Goal: Task Accomplishment & Management: Complete application form

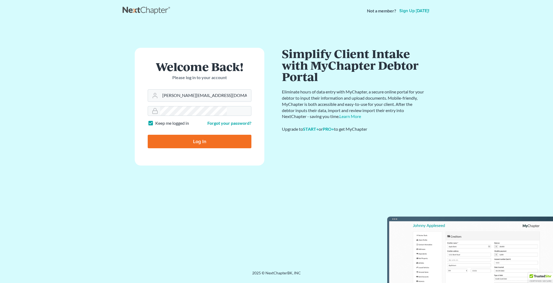
type input "[PERSON_NAME][EMAIL_ADDRESS][DOMAIN_NAME]"
click at [199, 135] on input "Log In" at bounding box center [200, 141] width 104 height 13
type input "Thinking..."
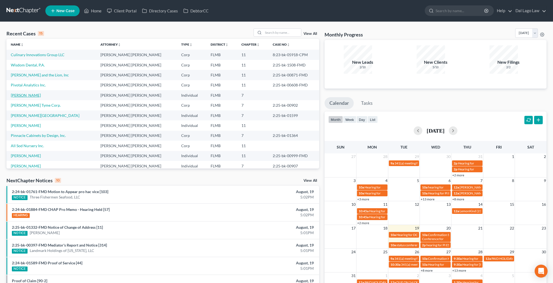
click at [13, 93] on link "[PERSON_NAME]" at bounding box center [26, 95] width 30 height 5
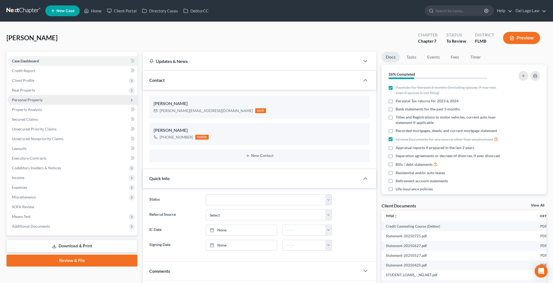
click at [24, 97] on span "Personal Property" at bounding box center [27, 99] width 31 height 5
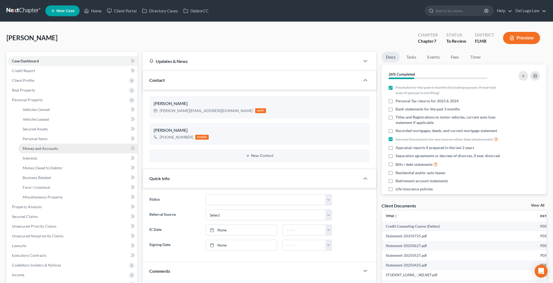
click at [30, 144] on link "Money and Accounts" at bounding box center [77, 149] width 119 height 10
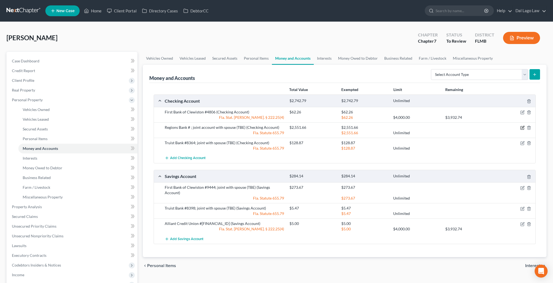
click at [524, 126] on icon "button" at bounding box center [522, 128] width 4 height 4
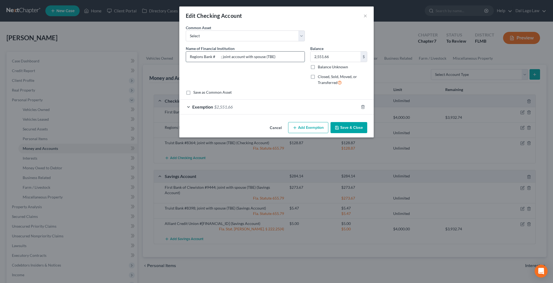
click at [231, 52] on input "Regions Bank # ; joint account with spouse (TBE)" at bounding box center [245, 57] width 118 height 10
type input "Regions Bank #0260 ; joint account with spouse (TBE)"
click at [304, 68] on div "Common Asset Select Chase Bank Chase Bank Chase Bank Name of Financial Institut…" at bounding box center [276, 60] width 181 height 70
click at [287, 90] on div "Save as Common Asset" at bounding box center [276, 92] width 181 height 5
click at [334, 122] on button "Save & Close" at bounding box center [348, 127] width 37 height 11
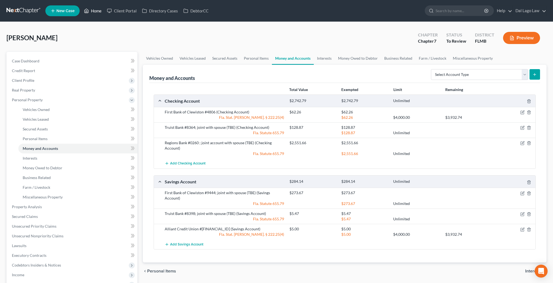
click at [84, 9] on link "Home" at bounding box center [92, 11] width 23 height 10
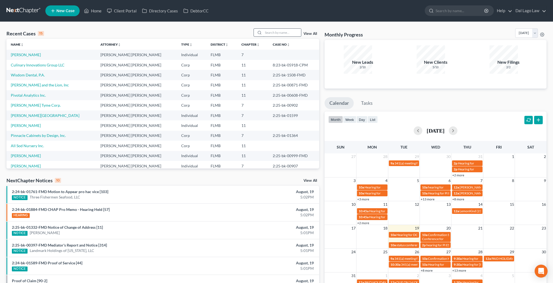
click at [289, 29] on input "search" at bounding box center [282, 33] width 38 height 8
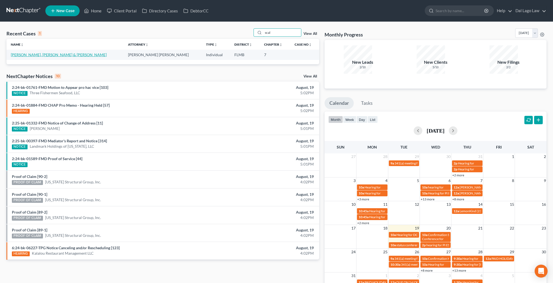
type input "scal"
click at [14, 52] on link "Sofia, Joseph & Scali, Donna" at bounding box center [59, 54] width 96 height 5
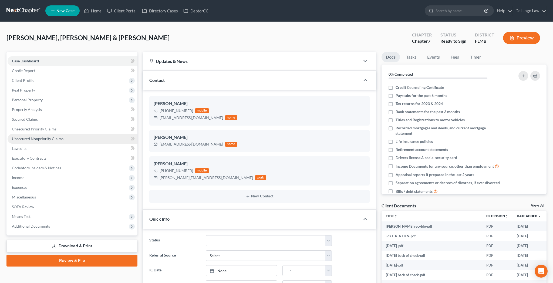
click at [38, 136] on span "Unsecured Nonpriority Claims" at bounding box center [38, 138] width 52 height 5
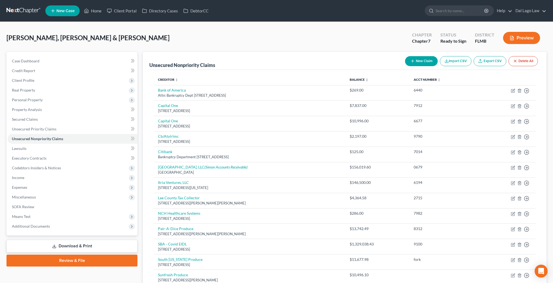
click at [438, 56] on button "New Claim" at bounding box center [421, 61] width 33 height 10
select select "2"
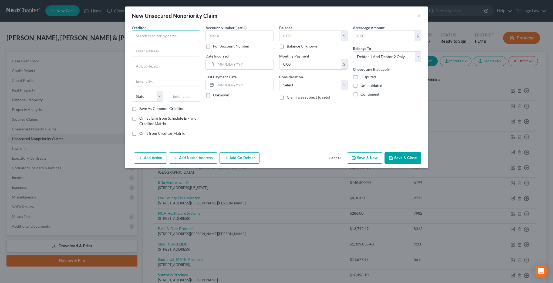
click at [192, 31] on input "text" at bounding box center [166, 36] width 68 height 11
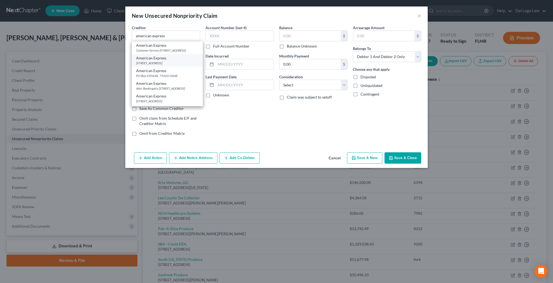
click at [191, 61] on div "PO Box 981537, El Paso, TX 79998" at bounding box center [167, 63] width 62 height 5
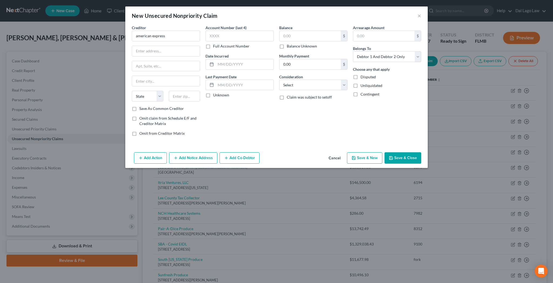
type input "American Express"
type input "PO Box 981537"
type input "El Paso"
select select "45"
type input "79998"
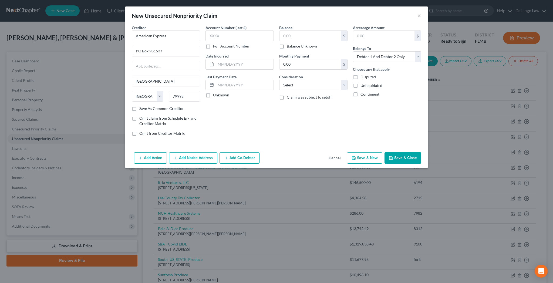
click at [287, 43] on label "Balance Unknown" at bounding box center [302, 45] width 30 height 5
click at [289, 43] on input "Balance Unknown" at bounding box center [291, 45] width 4 height 4
checkbox input "true"
type input "0.00"
select select "2"
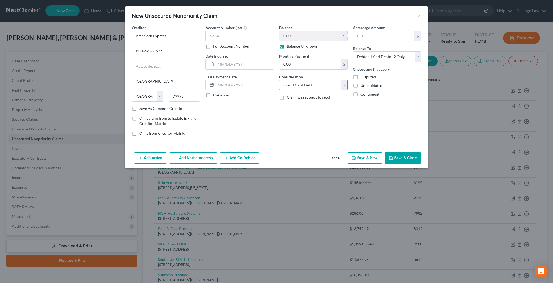
click option "Credit Card Debt" at bounding box center [0, 0] width 0 height 0
click at [353, 51] on select "Select Debtor 1 Only Debtor 2 Only Debtor 1 And Debtor 2 Only At Least One Of T…" at bounding box center [387, 56] width 68 height 11
select select "1"
click option "Debtor 2 Only" at bounding box center [0, 0] width 0 height 0
click at [384, 152] on button "Save & Close" at bounding box center [402, 157] width 37 height 11
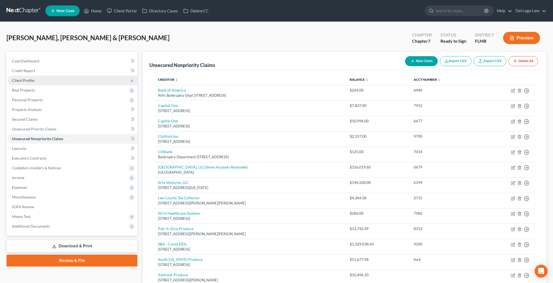
click at [12, 78] on span "Client Profile" at bounding box center [23, 80] width 22 height 5
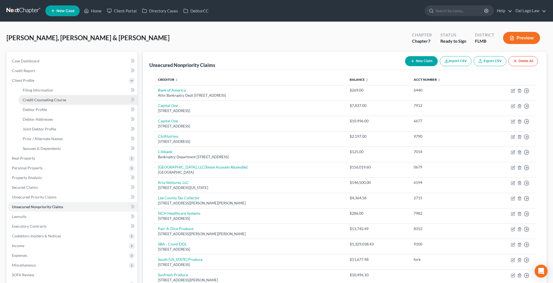
click at [31, 97] on span "Credit Counseling Course" at bounding box center [44, 99] width 43 height 5
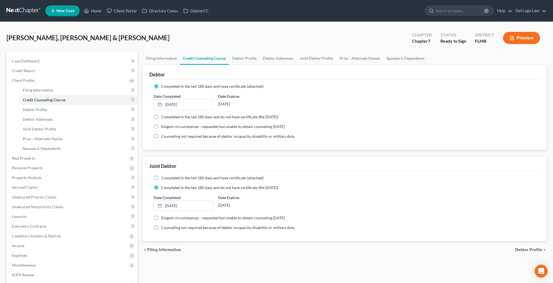
click at [161, 175] on label "Completed in the last 180 days and have certificate (attached)" at bounding box center [212, 177] width 102 height 5
click at [163, 175] on input "Completed in the last 180 days and have certificate (attached)" at bounding box center [165, 177] width 4 height 4
radio input "true"
radio input "false"
click at [540, 248] on span "Debtor Profile" at bounding box center [528, 250] width 27 height 4
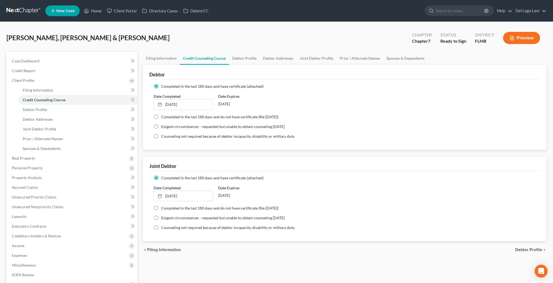
select select "1"
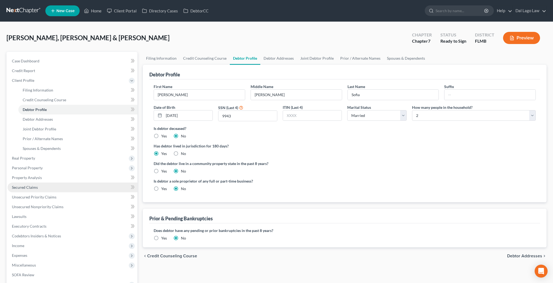
click at [25, 185] on span "Secured Claims" at bounding box center [25, 187] width 26 height 5
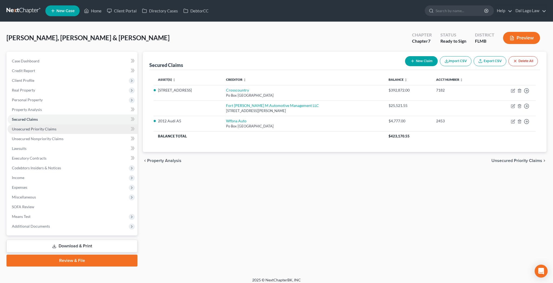
click at [28, 124] on link "Unsecured Priority Claims" at bounding box center [73, 129] width 130 height 10
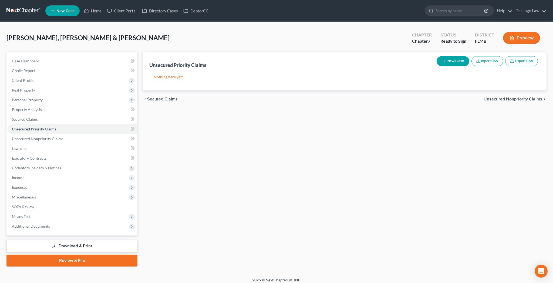
drag, startPoint x: 478, startPoint y: 50, endPoint x: 475, endPoint y: 56, distance: 6.2
click at [469, 56] on button "New Claim" at bounding box center [452, 61] width 33 height 10
select select "2"
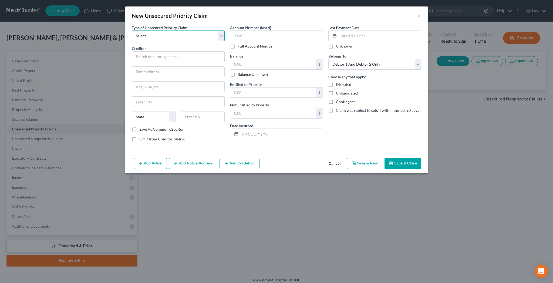
select select "0"
click option "Taxes & Other Government Units" at bounding box center [0, 0] width 0 height 0
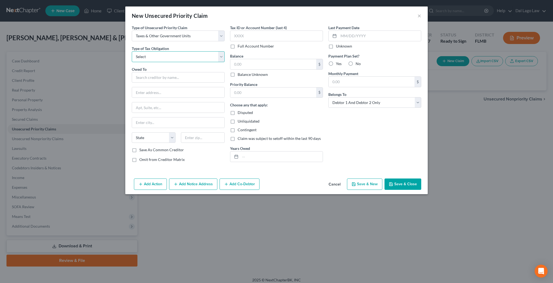
select select "0"
click option "Federal" at bounding box center [0, 0] width 0 height 0
click at [182, 72] on input "text" at bounding box center [178, 77] width 93 height 11
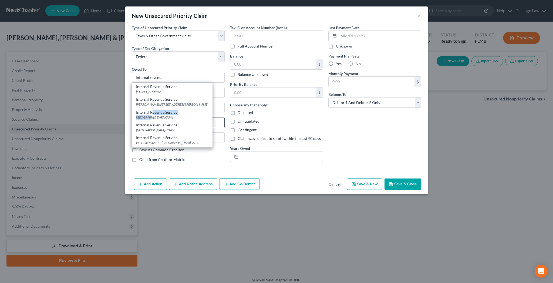
click at [183, 108] on div "Internal Revenue Service PO Box 7346, Philadelphia, PA 19101-7346" at bounding box center [172, 114] width 81 height 13
type input "Internal Revenue Service"
type input "PO Box 7346"
type input "Philadelphia"
select select "39"
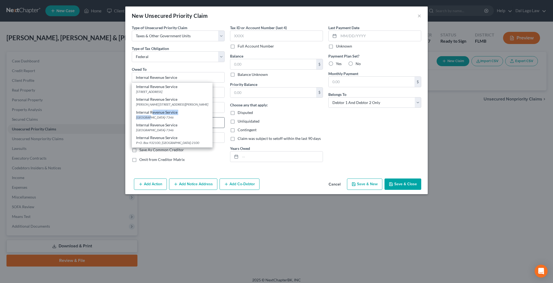
type input "19101-7346"
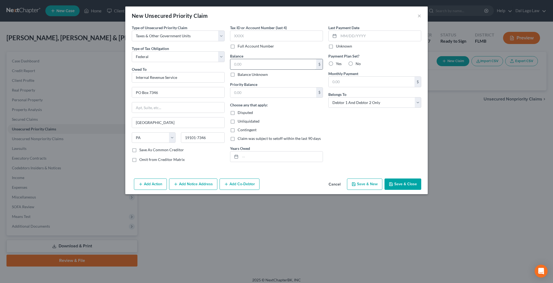
click at [261, 59] on input "text" at bounding box center [273, 64] width 86 height 10
type input "2,961"
click at [264, 151] on input "text" at bounding box center [281, 156] width 82 height 10
type input "2024"
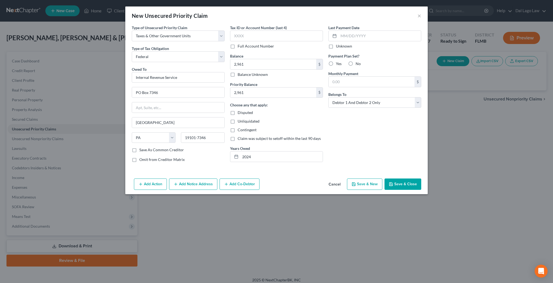
click at [355, 61] on label "No" at bounding box center [357, 63] width 5 height 5
click at [358, 61] on input "No" at bounding box center [360, 63] width 4 height 4
radio input "true"
click at [384, 178] on button "Save & Close" at bounding box center [402, 183] width 37 height 11
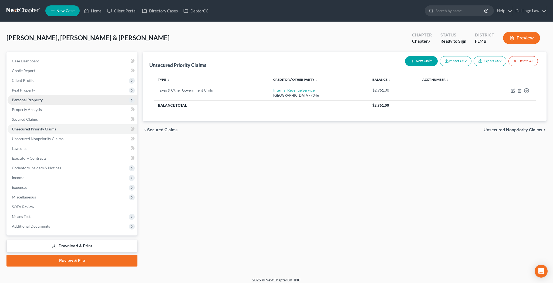
click at [21, 97] on span "Personal Property" at bounding box center [27, 99] width 31 height 5
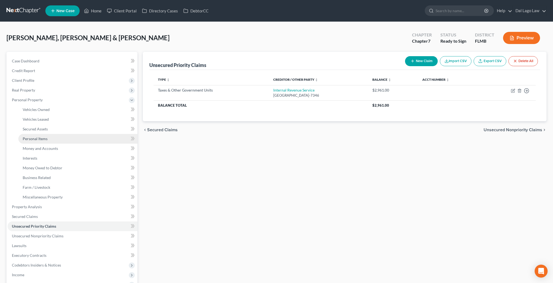
click at [25, 136] on span "Personal Items" at bounding box center [35, 138] width 25 height 5
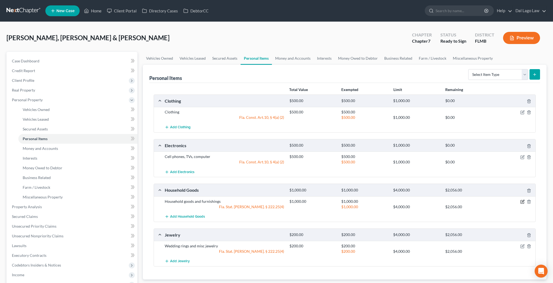
click at [524, 199] on icon "button" at bounding box center [522, 201] width 4 height 4
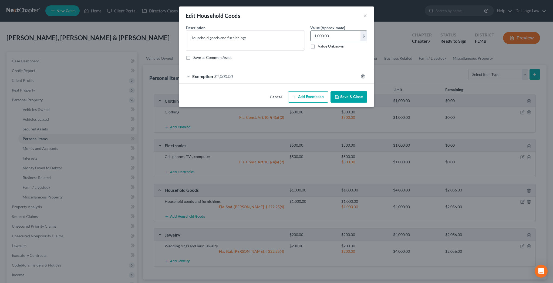
click at [327, 31] on input "1,000.00" at bounding box center [335, 36] width 50 height 10
type input "2,000"
click at [213, 74] on span "Exemption" at bounding box center [202, 76] width 21 height 5
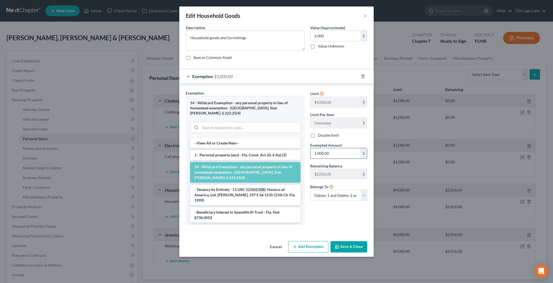
click at [318, 148] on input "1,000.00" at bounding box center [335, 153] width 50 height 10
type input "2,000"
click at [334, 241] on button "Save & Close" at bounding box center [348, 246] width 37 height 11
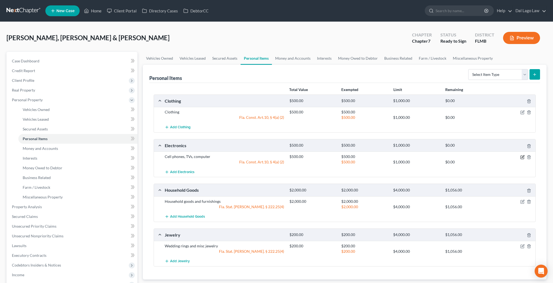
click at [524, 155] on icon "button" at bounding box center [522, 157] width 4 height 4
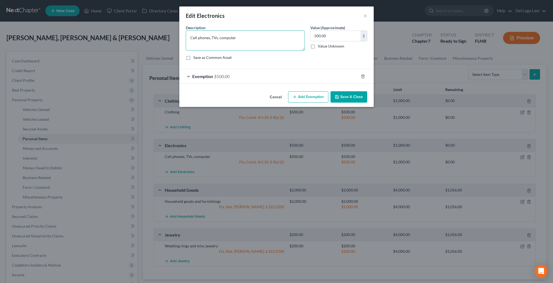
click at [260, 31] on textarea "Cell phones, TVs, computer" at bounding box center [245, 41] width 119 height 20
type textarea "Cell phones, TVs, computer, Apple watches"
click at [335, 91] on button "Save & Close" at bounding box center [348, 96] width 37 height 11
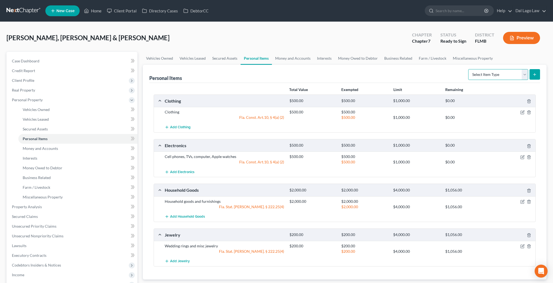
click at [468, 69] on select "Select Item Type Clothing Collectibles Of Value Electronics Firearms Household …" at bounding box center [498, 74] width 60 height 11
select select "sports_and_hobby_equipment"
click option "Sports & Hobby Equipment" at bounding box center [0, 0] width 0 height 0
click at [537, 72] on icon "submit" at bounding box center [534, 74] width 4 height 4
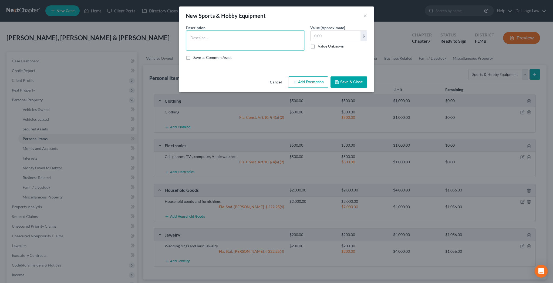
click at [262, 31] on textarea at bounding box center [245, 41] width 119 height 20
click at [229, 31] on textarea "Old tennis raquets, old golf clubs" at bounding box center [245, 41] width 119 height 20
click at [228, 31] on textarea "Old tennis raquets, old golf clubs" at bounding box center [245, 41] width 119 height 20
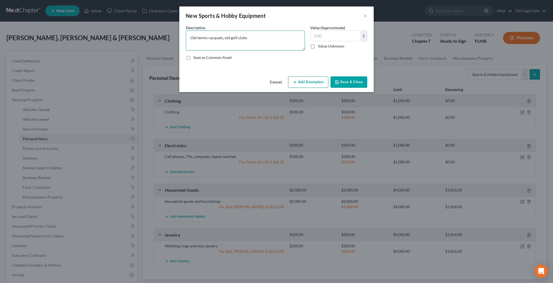
click at [256, 31] on textarea "Old tennis racquets, old golf clubs" at bounding box center [245, 41] width 119 height 20
type textarea "Old tennis racquets, old golf clubs"
type input "50"
click at [302, 76] on button "Add Exemption" at bounding box center [308, 81] width 40 height 11
select select "2"
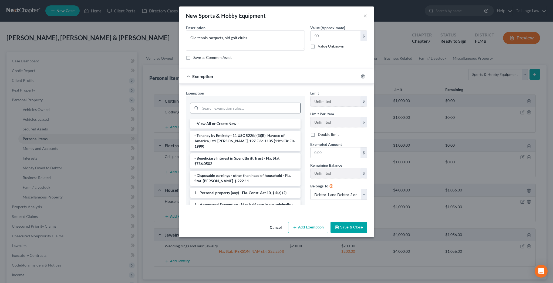
click at [269, 103] on input "search" at bounding box center [250, 108] width 100 height 10
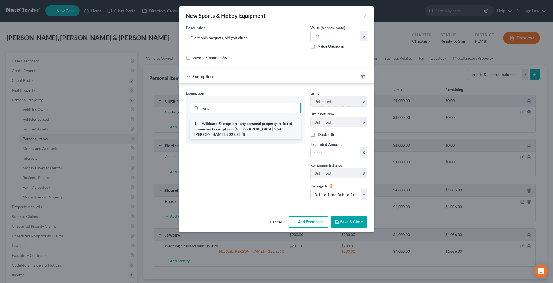
type input "wild"
click at [268, 119] on li "14 - Wildcard Exemption - any personal property in lieu of homestead exemption …" at bounding box center [245, 129] width 110 height 21
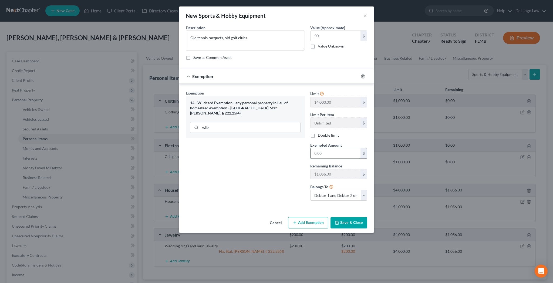
click at [319, 148] on input "text" at bounding box center [335, 153] width 50 height 10
type input "50"
click at [334, 217] on button "Save & Close" at bounding box center [348, 222] width 37 height 11
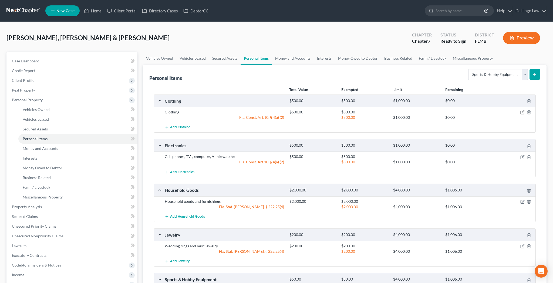
click at [524, 110] on icon "button" at bounding box center [522, 112] width 4 height 4
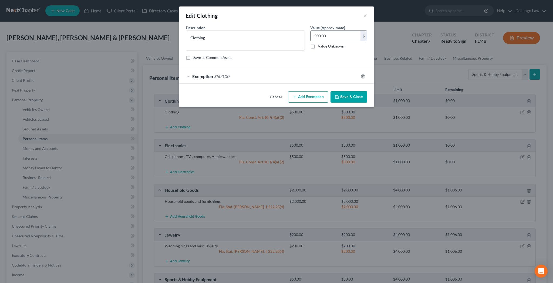
click at [321, 31] on input "500.00" at bounding box center [335, 36] width 50 height 10
type input "300"
click at [228, 69] on div "Exemption $500.00" at bounding box center [268, 76] width 179 height 14
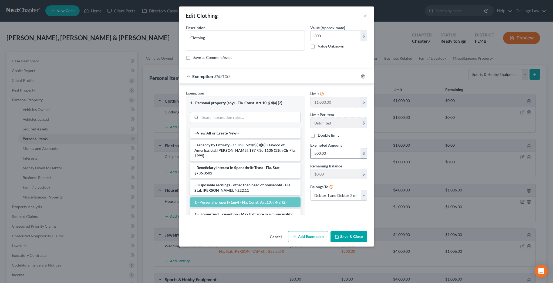
click at [317, 148] on input "500.00" at bounding box center [335, 153] width 50 height 10
type input "300"
click at [335, 235] on icon "button" at bounding box center [336, 236] width 3 height 3
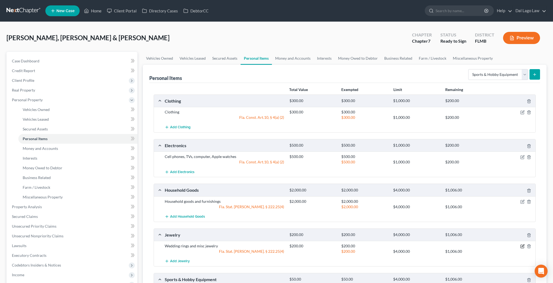
click at [524, 245] on icon "button" at bounding box center [522, 246] width 2 height 2
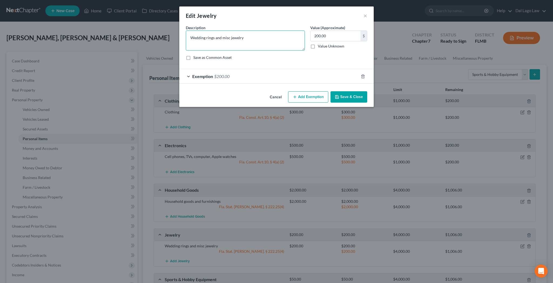
click at [261, 31] on textarea "Wedding rings and misc jewelry" at bounding box center [245, 41] width 119 height 20
type textarea "Wedding rings and misc jewelry, earrings"
type input "500"
click at [229, 74] on span "$200.00" at bounding box center [221, 76] width 15 height 5
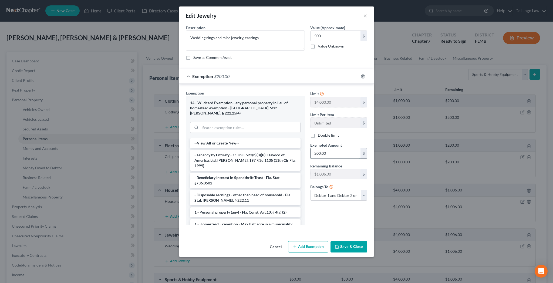
click at [324, 148] on input "200.00" at bounding box center [335, 153] width 50 height 10
type input "500"
click at [276, 122] on input "search" at bounding box center [250, 127] width 100 height 10
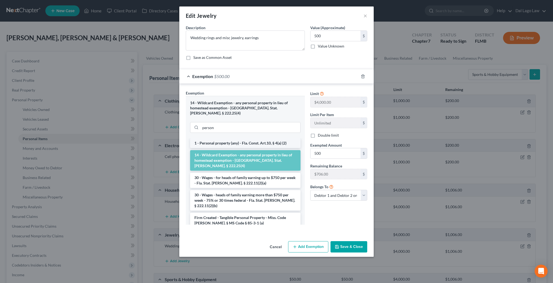
click at [275, 138] on li "1 - Personal property (any) - Fla. Const. Art.10, § 4(a) (2)" at bounding box center [245, 143] width 110 height 10
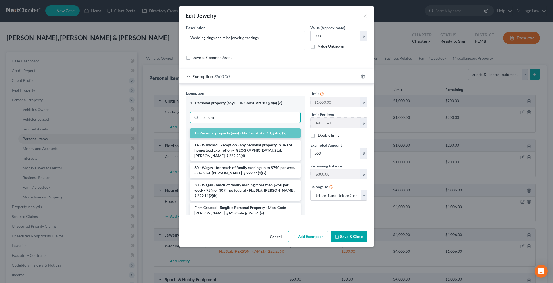
drag, startPoint x: 247, startPoint y: 87, endPoint x: 180, endPoint y: 90, distance: 67.3
click at [200, 112] on input "person" at bounding box center [250, 117] width 100 height 10
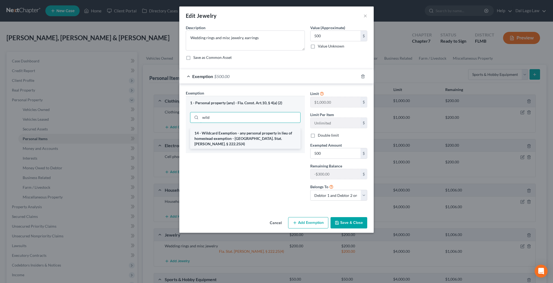
type input "wild"
click at [249, 128] on li "14 - Wildcard Exemption - any personal property in lieu of homestead exemption …" at bounding box center [245, 138] width 110 height 21
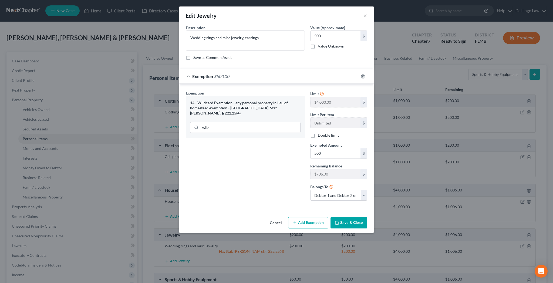
click at [336, 217] on button "Save & Close" at bounding box center [348, 222] width 37 height 11
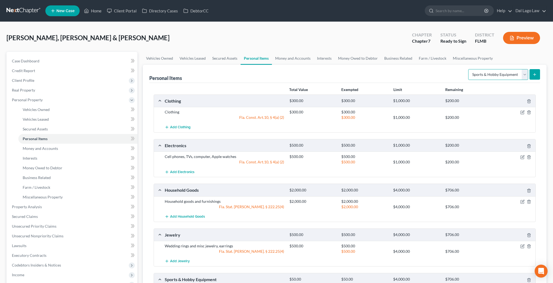
select select "pets"
click option "Pet(s)" at bounding box center [0, 0] width 0 height 0
click at [537, 72] on icon "submit" at bounding box center [534, 74] width 4 height 4
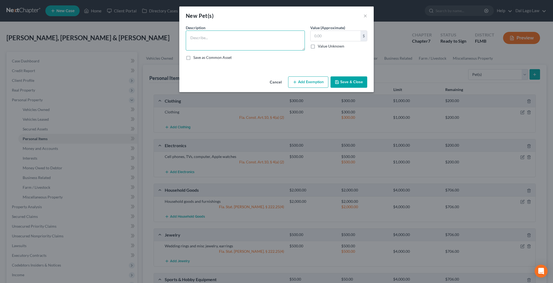
click at [265, 31] on textarea at bounding box center [245, 41] width 119 height 20
type textarea "2 Toy Poodles"
type input "2"
click at [302, 76] on button "Add Exemption" at bounding box center [308, 81] width 40 height 11
select select "2"
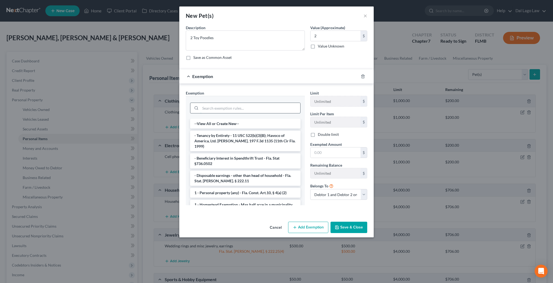
click at [247, 103] on input "search" at bounding box center [250, 108] width 100 height 10
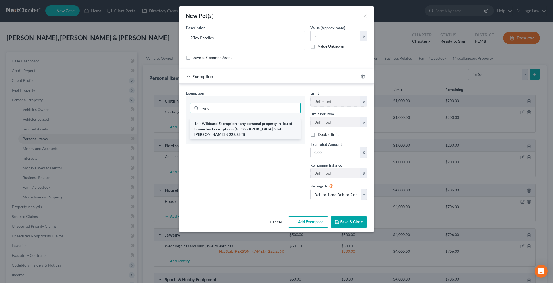
type input "wild"
click at [257, 119] on li "14 - Wildcard Exemption - any personal property in lieu of homestead exemption …" at bounding box center [245, 129] width 110 height 21
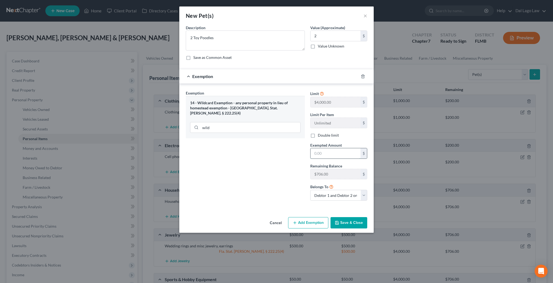
click at [323, 148] on input "text" at bounding box center [335, 153] width 50 height 10
type input "2"
click at [334, 217] on button "Save & Close" at bounding box center [348, 222] width 37 height 11
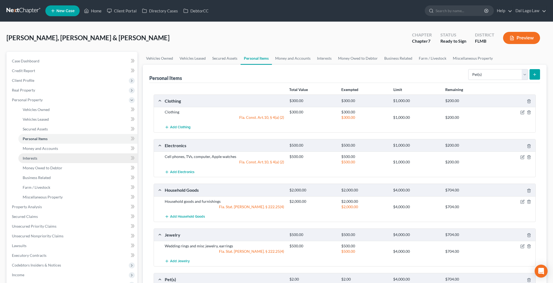
click at [27, 153] on link "Interests" at bounding box center [77, 158] width 119 height 10
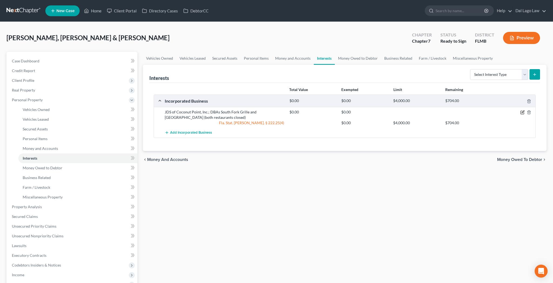
click at [524, 110] on icon "button" at bounding box center [522, 112] width 4 height 4
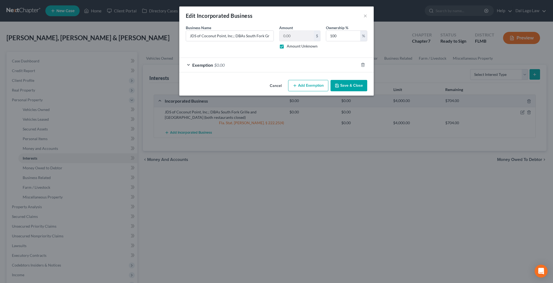
click at [287, 43] on label "Amount Unknown" at bounding box center [302, 45] width 31 height 5
click at [289, 43] on input "Amount Unknown" at bounding box center [291, 45] width 4 height 4
checkbox input "false"
click at [331, 80] on button "Save & Close" at bounding box center [348, 85] width 37 height 11
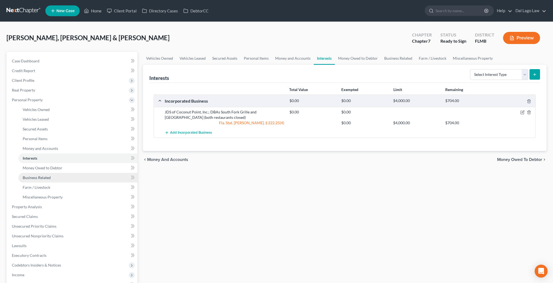
click at [36, 175] on span "Business Related" at bounding box center [37, 177] width 28 height 5
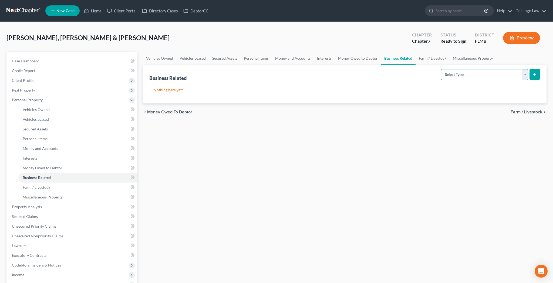
click at [441, 69] on select "Select Type Customer Lists Franchises Inventory Licenses Machinery Office Equip…" at bounding box center [484, 74] width 87 height 11
select select "other_business_related_property_not_listed"
click option "Other Business Related Property Not Listed" at bounding box center [0, 0] width 0 height 0
click at [540, 69] on button "submit" at bounding box center [534, 74] width 11 height 11
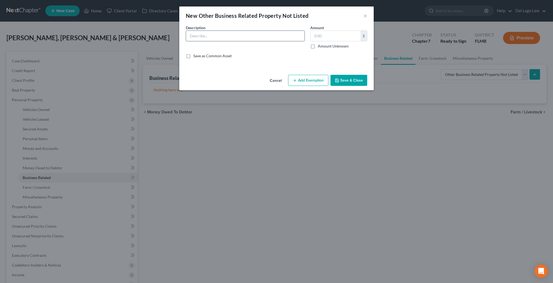
click at [229, 31] on input "text" at bounding box center [245, 36] width 118 height 10
type input "Restaurant furniture, equipment, tableware; collateralized by SBA loan"
type input "500"
click at [305, 75] on button "Add Exemption" at bounding box center [308, 80] width 40 height 11
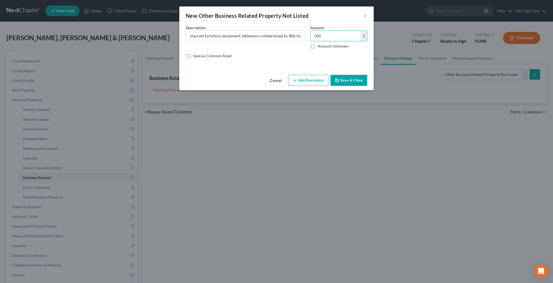
select select "2"
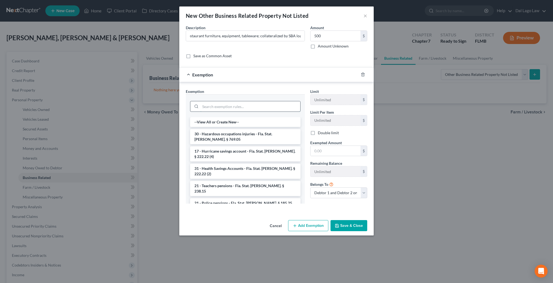
click at [256, 101] on input "search" at bounding box center [250, 106] width 100 height 10
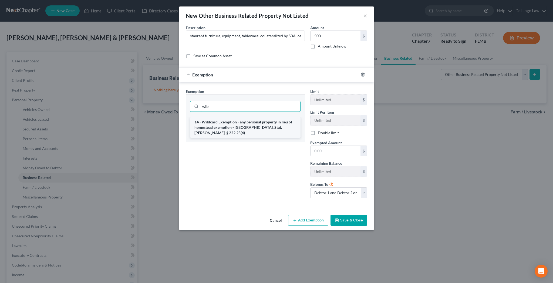
type input "wild"
click at [269, 117] on li "14 - Wildcard Exemption - any personal property in lieu of homestead exemption …" at bounding box center [245, 127] width 110 height 21
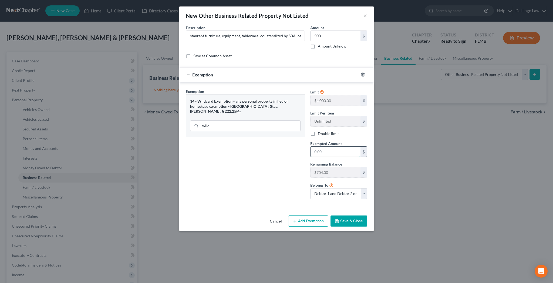
click at [316, 147] on input "text" at bounding box center [335, 152] width 50 height 10
type input "500"
click at [336, 215] on button "Save & Close" at bounding box center [348, 220] width 37 height 11
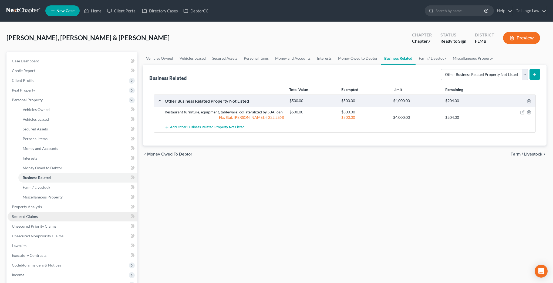
click at [16, 214] on span "Secured Claims" at bounding box center [25, 216] width 26 height 5
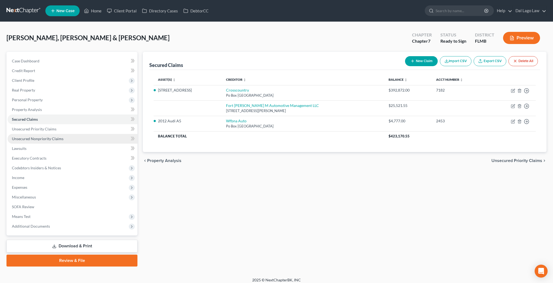
click at [37, 134] on link "Unsecured Nonpriority Claims" at bounding box center [73, 139] width 130 height 10
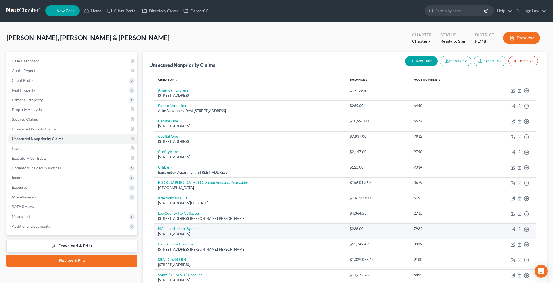
scroll to position [37, 0]
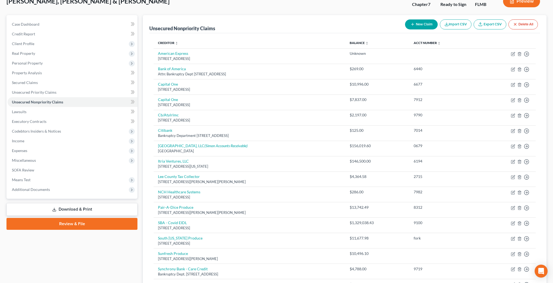
select select "0"
select select "14"
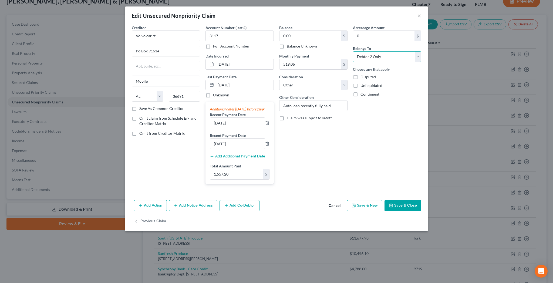
click at [353, 51] on select "Select Debtor 1 Only Debtor 2 Only Debtor 1 And Debtor 2 Only At Least One Of T…" at bounding box center [387, 56] width 68 height 11
select select "2"
click option "Debtor 1 And Debtor 2 Only" at bounding box center [0, 0] width 0 height 0
click at [384, 200] on button "Save & Close" at bounding box center [402, 205] width 37 height 11
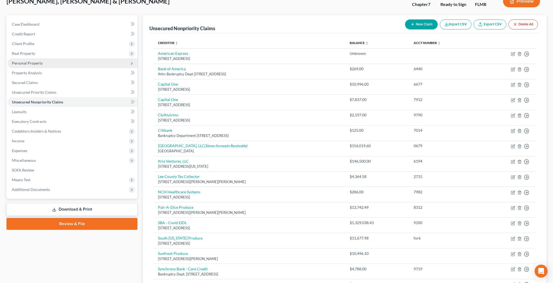
click at [22, 61] on span "Personal Property" at bounding box center [27, 63] width 31 height 5
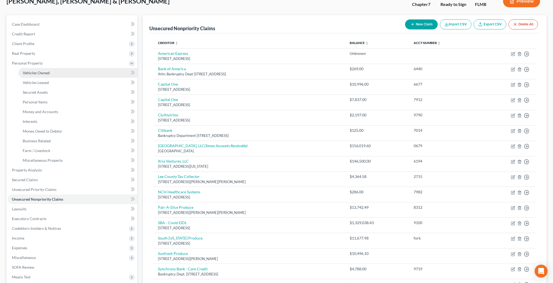
click at [25, 70] on span "Vehicles Owned" at bounding box center [36, 72] width 27 height 5
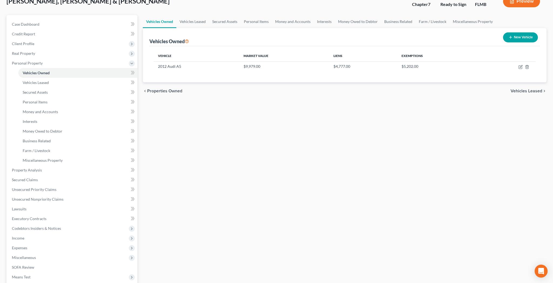
scroll to position [8, 0]
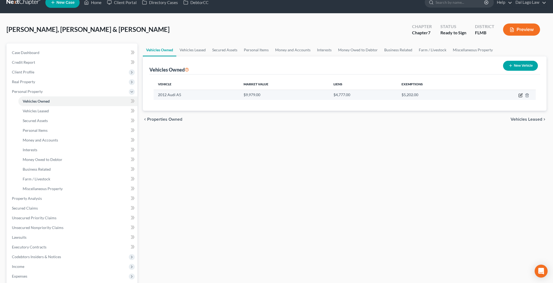
click at [522, 93] on icon "button" at bounding box center [521, 94] width 2 height 2
select select "0"
select select "14"
select select "2"
select select "0"
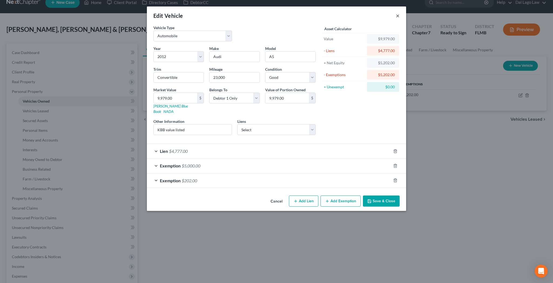
click at [396, 12] on button "×" at bounding box center [398, 15] width 4 height 6
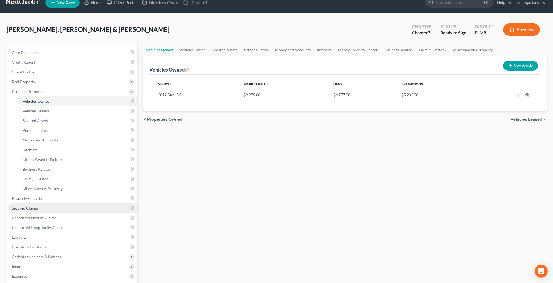
click at [15, 206] on span "Secured Claims" at bounding box center [25, 208] width 26 height 5
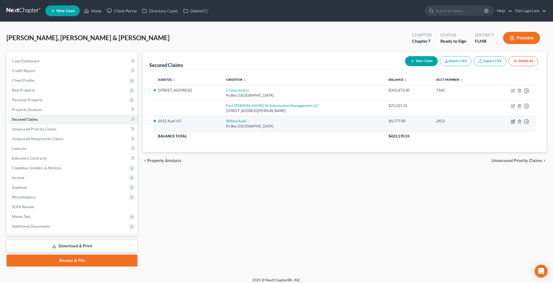
click at [515, 119] on icon "button" at bounding box center [513, 121] width 4 height 4
select select "28"
select select "0"
select select "5"
select select "4"
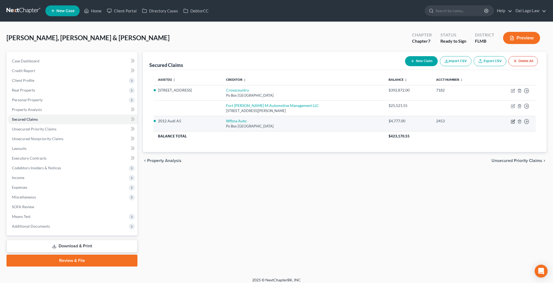
select select "1"
select select "0"
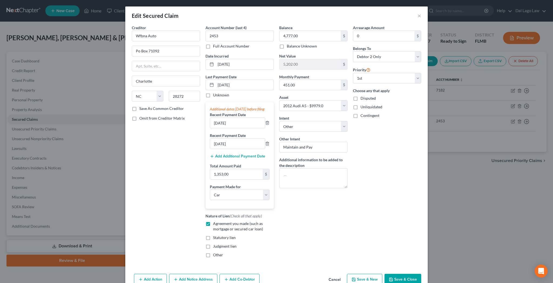
click at [384, 274] on button "Save & Close" at bounding box center [402, 279] width 37 height 11
select select
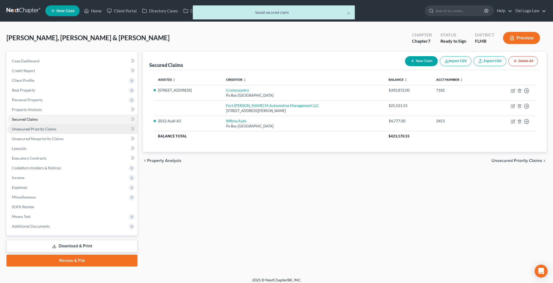
click at [20, 127] on span "Unsecured Priority Claims" at bounding box center [34, 129] width 45 height 5
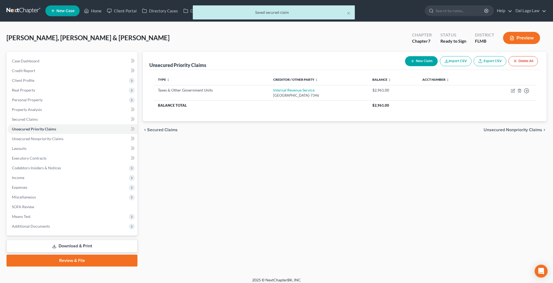
click at [438, 56] on button "New Claim" at bounding box center [421, 61] width 33 height 10
select select "2"
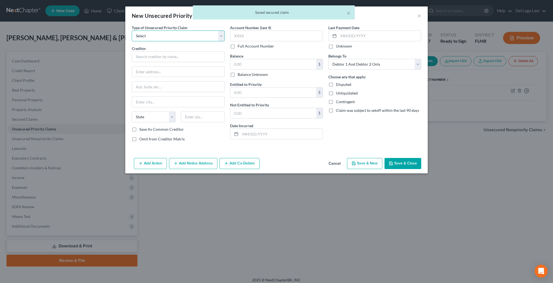
click at [132, 31] on select "Select Taxes & Other Government Units Domestic Support Obligations Extensions o…" at bounding box center [178, 36] width 93 height 11
select select "0"
click option "Taxes & Other Government Units" at bounding box center [0, 0] width 0 height 0
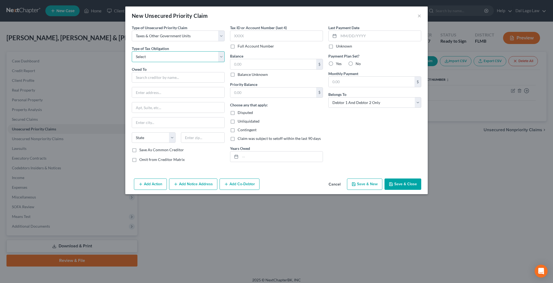
click at [132, 51] on select "Select Federal City State Franchise Tax Board Other" at bounding box center [178, 56] width 93 height 11
select select "2"
click option "State" at bounding box center [0, 0] width 0 height 0
click at [198, 72] on input "text" at bounding box center [178, 77] width 93 height 11
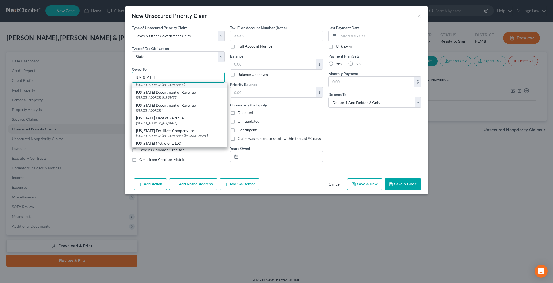
scroll to position [104, 0]
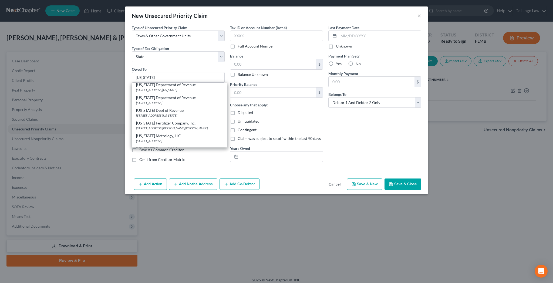
click at [194, 79] on div "3745 Broadway, 2nd Floor, Fort Myers, FL 33901" at bounding box center [179, 77] width 87 height 5
type input "Florida Department of Revenue"
type input "3745 Broadway, 2nd Floor"
type input "Fort Myers"
select select "9"
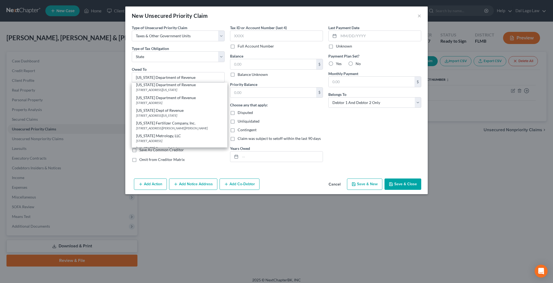
type input "33901"
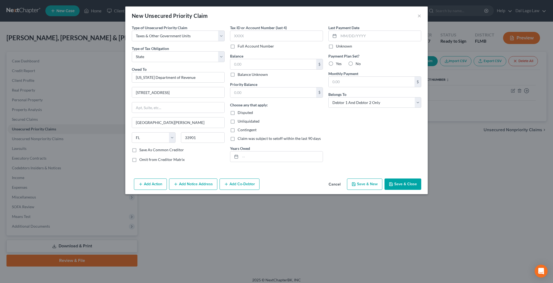
scroll to position [0, 0]
click at [246, 72] on label "Balance Unknown" at bounding box center [253, 74] width 30 height 5
click at [243, 72] on input "Balance Unknown" at bounding box center [242, 74] width 4 height 4
checkbox input "true"
type input "0.00"
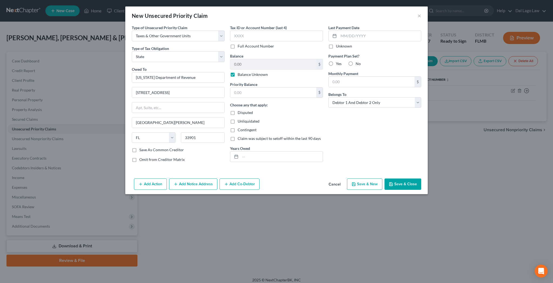
click at [355, 61] on label "No" at bounding box center [357, 63] width 5 height 5
click at [358, 61] on input "No" at bounding box center [360, 63] width 4 height 4
radio input "true"
click at [328, 97] on select "Select Debtor 1 Only Debtor 2 Only Debtor 1 And Debtor 2 Only At Least One Of T…" at bounding box center [374, 102] width 93 height 11
select select "0"
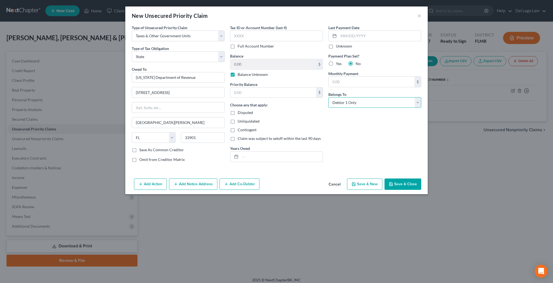
click option "Debtor 1 Only" at bounding box center [0, 0] width 0 height 0
click at [265, 151] on input "text" at bounding box center [281, 156] width 82 height 10
type input "Sales Tax"
click at [384, 178] on button "Save & Close" at bounding box center [402, 183] width 37 height 11
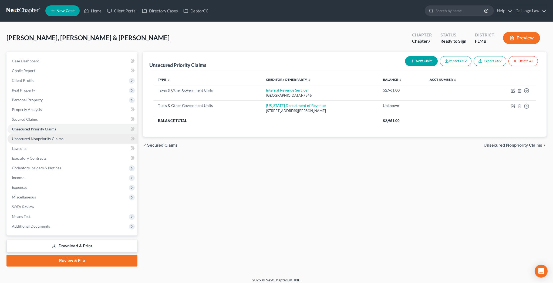
click at [36, 136] on span "Unsecured Nonpriority Claims" at bounding box center [38, 138] width 52 height 5
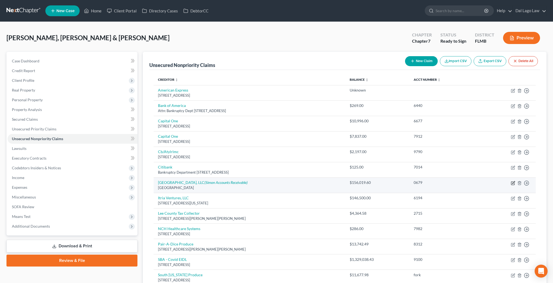
click at [515, 181] on icon "button" at bounding box center [513, 183] width 4 height 4
select select "39"
select select "14"
select select "3"
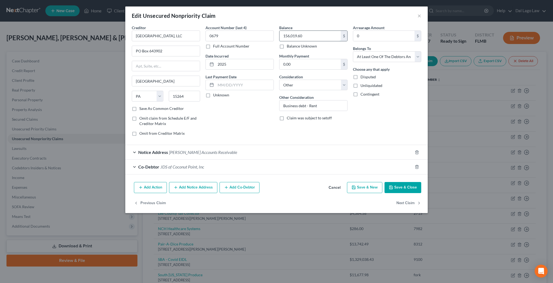
click at [304, 31] on input "156,019.60" at bounding box center [309, 36] width 61 height 10
type input "155,146.05"
click at [384, 182] on button "Save & Close" at bounding box center [402, 187] width 37 height 11
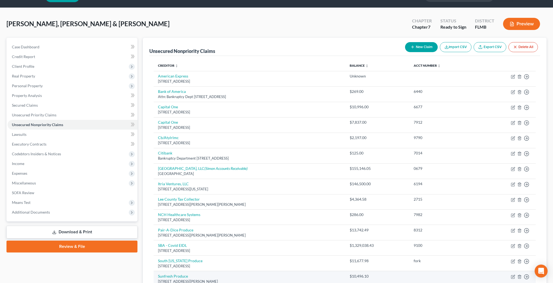
scroll to position [21, 0]
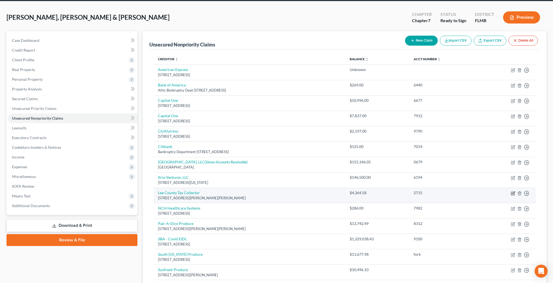
click at [515, 191] on icon "button" at bounding box center [513, 193] width 4 height 4
select select "9"
select select "14"
select select "3"
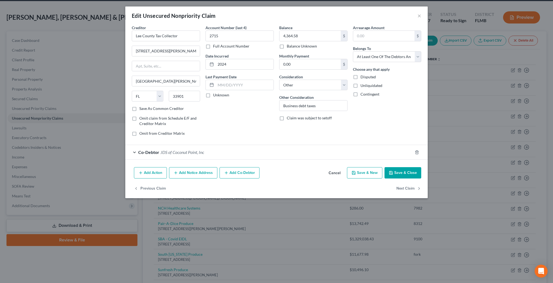
click at [168, 106] on label "Save As Common Creditor" at bounding box center [161, 108] width 45 height 5
click at [145, 106] on input "Save As Common Creditor" at bounding box center [143, 108] width 4 height 4
click at [384, 167] on button "Save & Close" at bounding box center [402, 172] width 37 height 11
checkbox input "false"
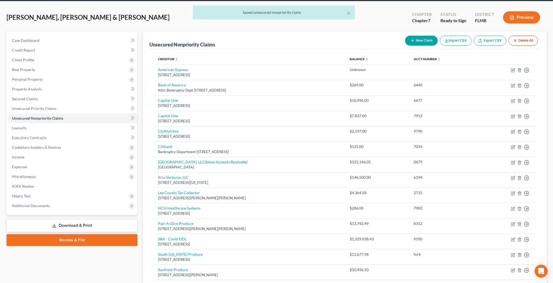
click at [438, 36] on button "New Claim" at bounding box center [421, 41] width 33 height 10
select select "2"
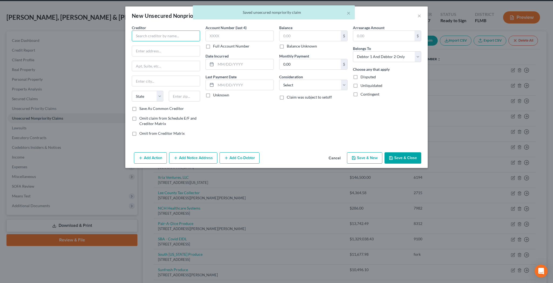
click at [185, 31] on input "text" at bounding box center [166, 36] width 68 height 11
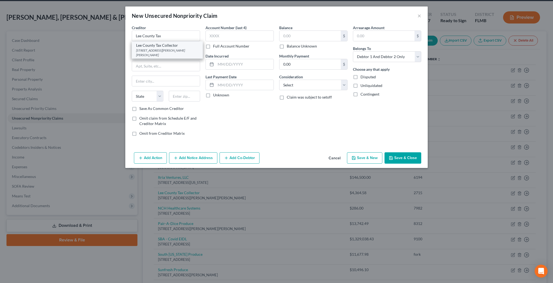
click at [188, 48] on div "2480 Thompson St., Fort Myers, FL 33901" at bounding box center [167, 52] width 62 height 9
type input "Lee County Tax Collector"
type input "2480 Thompson St."
type input "Fort Myers"
select select "9"
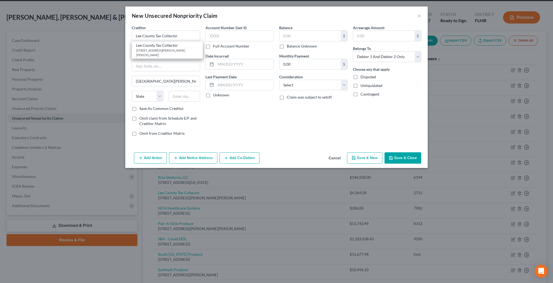
type input "33901"
click at [247, 31] on input "text" at bounding box center [239, 36] width 68 height 11
type input "7982"
click at [253, 59] on input "text" at bounding box center [245, 64] width 58 height 10
type input "2023"
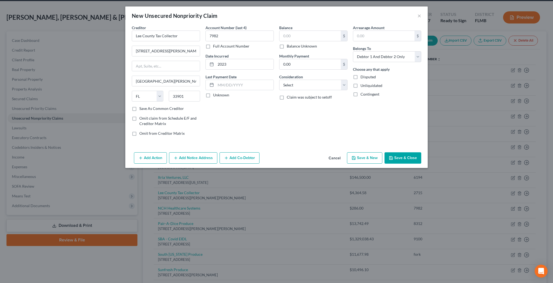
click at [287, 43] on label "Balance Unknown" at bounding box center [302, 45] width 30 height 5
click at [289, 43] on input "Balance Unknown" at bounding box center [291, 45] width 4 height 4
checkbox input "true"
type input "0.00"
click at [279, 80] on select "Select Cable / Satellite Services Collection Agency Credit Card Debt Debt Couns…" at bounding box center [313, 85] width 68 height 11
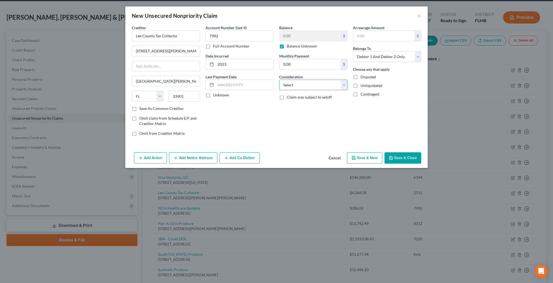
select select "14"
click option "Other" at bounding box center [0, 0] width 0 height 0
click at [295, 100] on input "text" at bounding box center [313, 105] width 68 height 10
type input "Business tax debt"
click at [259, 152] on button "Add Co-Debtor" at bounding box center [239, 157] width 40 height 11
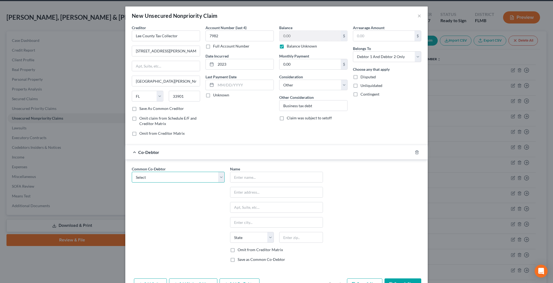
click at [132, 172] on select "Select JDS of Coconut Point, Inc" at bounding box center [178, 177] width 93 height 11
select select "0"
click option "JDS of Coconut Point, Inc" at bounding box center [0, 0] width 0 height 0
type input "JDS of Coconut Point, Inc"
type input "DBAs South Fork Grill and El Nido"
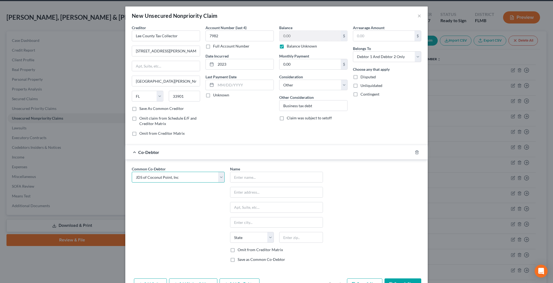
type input "23161 Village Shops Way, Ste 113"
type input "Estero"
select select "9"
type input "33928"
click at [245, 247] on label "Omit from Creditor Matrix" at bounding box center [260, 249] width 45 height 5
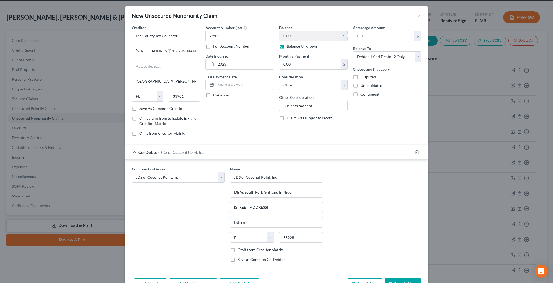
click at [243, 247] on input "Omit from Creditor Matrix" at bounding box center [242, 249] width 4 height 4
checkbox input "true"
click at [353, 51] on select "Select Debtor 1 Only Debtor 2 Only Debtor 1 And Debtor 2 Only At Least One Of T…" at bounding box center [387, 56] width 68 height 11
select select "3"
click option "At Least One Of The Debtors And Another" at bounding box center [0, 0] width 0 height 0
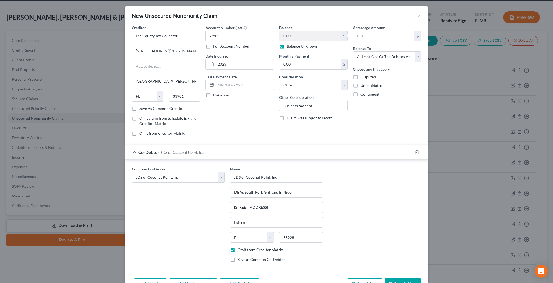
click at [384, 278] on button "Save & Close" at bounding box center [402, 283] width 37 height 11
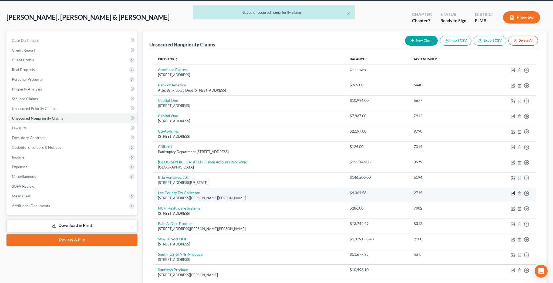
click at [514, 191] on icon "button" at bounding box center [513, 192] width 2 height 2
select select "9"
select select "14"
select select "3"
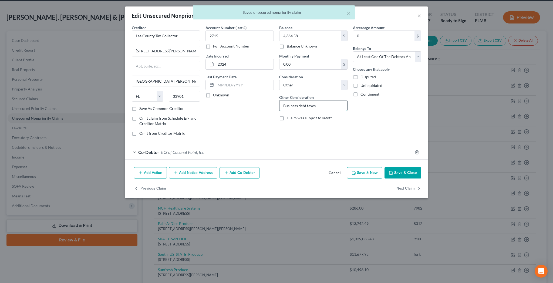
click at [311, 100] on input "Business debt taxes" at bounding box center [313, 105] width 68 height 10
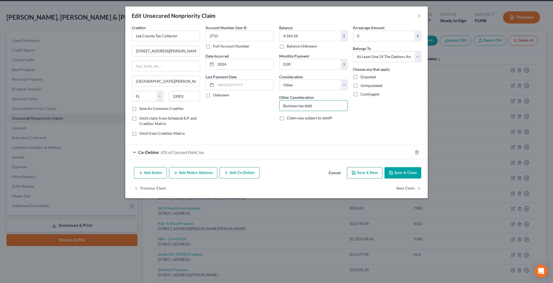
type input "Business tax debt"
click at [384, 167] on button "Save & Close" at bounding box center [402, 172] width 37 height 11
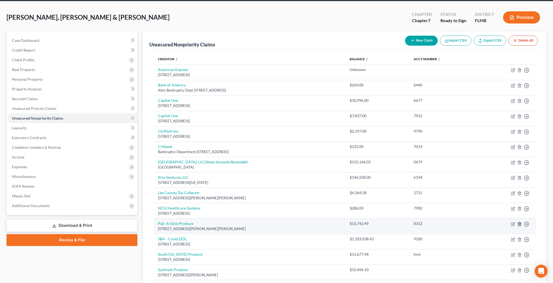
click at [519, 224] on line "button" at bounding box center [519, 224] width 0 height 1
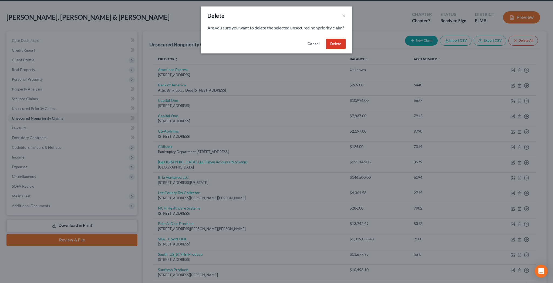
click at [326, 39] on button "Delete" at bounding box center [336, 44] width 20 height 11
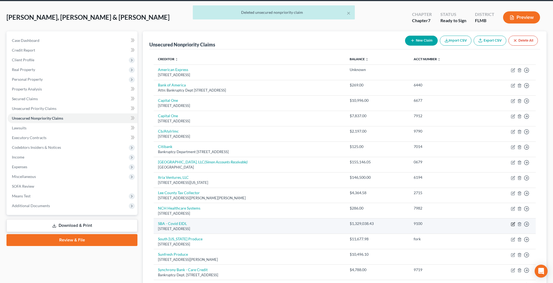
click at [515, 222] on icon "button" at bounding box center [513, 224] width 4 height 4
select select "45"
select select "14"
select select "3"
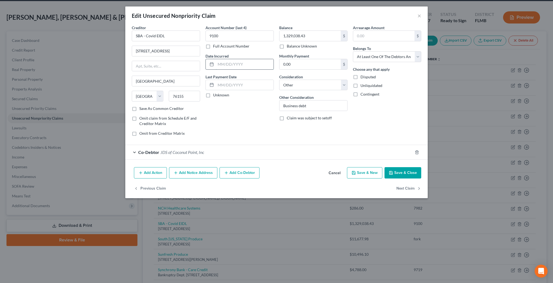
click at [248, 59] on input "text" at bounding box center [245, 64] width 58 height 10
type input "2022"
click at [384, 167] on button "Save & Close" at bounding box center [402, 172] width 37 height 11
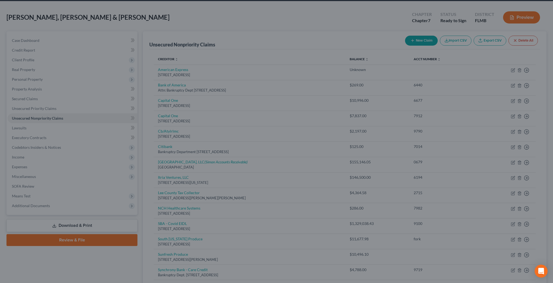
type input "0"
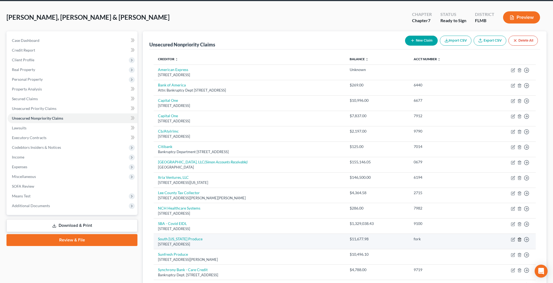
click at [521, 237] on icon "button" at bounding box center [519, 239] width 4 height 4
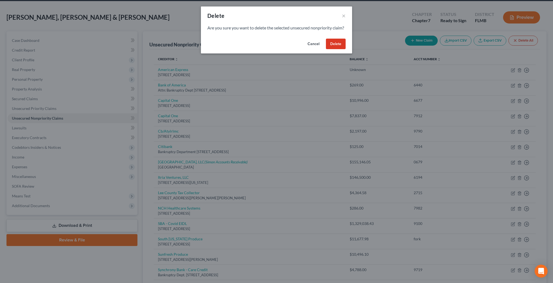
click at [326, 39] on button "Delete" at bounding box center [336, 44] width 20 height 11
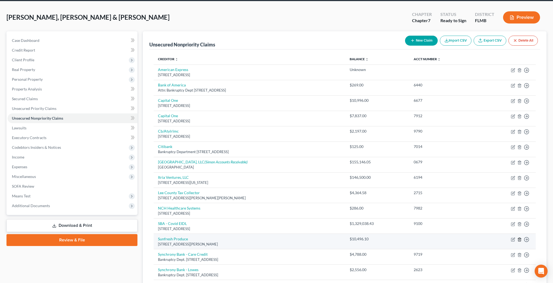
click at [520, 239] on line "button" at bounding box center [520, 239] width 0 height 1
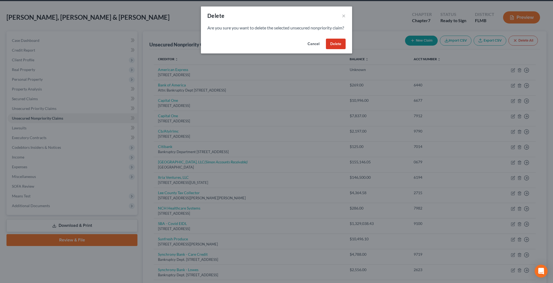
click at [326, 39] on button "Delete" at bounding box center [336, 44] width 20 height 11
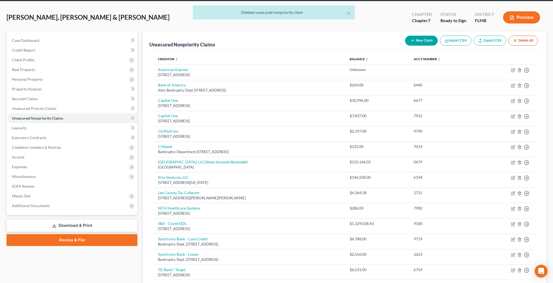
scroll to position [13, 0]
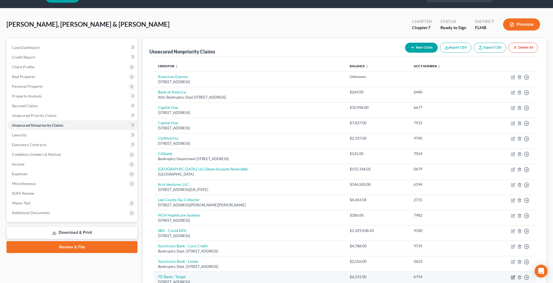
click at [515, 275] on icon "button" at bounding box center [513, 277] width 4 height 4
select select "24"
select select "2"
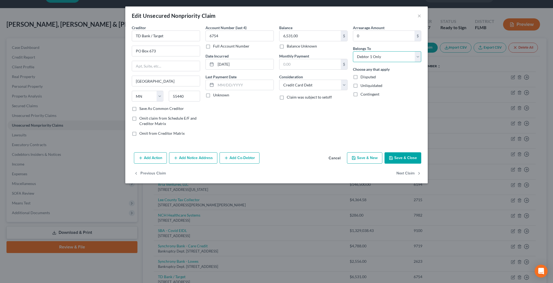
click at [353, 51] on select "Select Debtor 1 Only Debtor 2 Only Debtor 1 And Debtor 2 Only At Least One Of T…" at bounding box center [387, 56] width 68 height 11
select select "1"
click option "Debtor 2 Only" at bounding box center [0, 0] width 0 height 0
click at [384, 152] on button "Save & Close" at bounding box center [402, 157] width 37 height 11
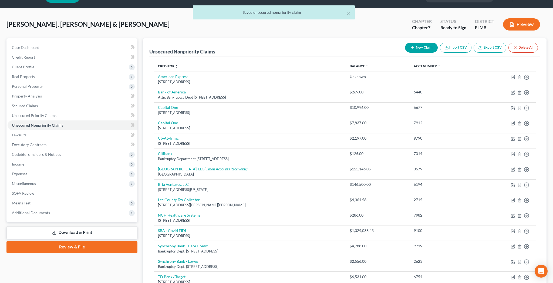
drag, startPoint x: 456, startPoint y: 33, endPoint x: 388, endPoint y: 54, distance: 71.5
click at [438, 43] on button "New Claim" at bounding box center [421, 48] width 33 height 10
select select "2"
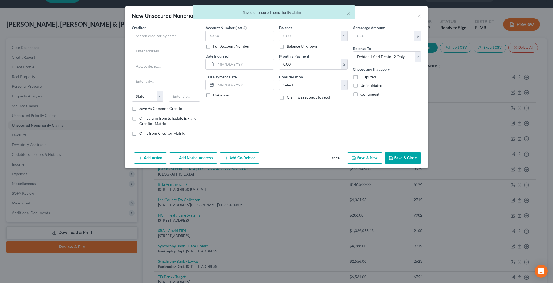
click at [185, 31] on input "text" at bounding box center [166, 36] width 68 height 11
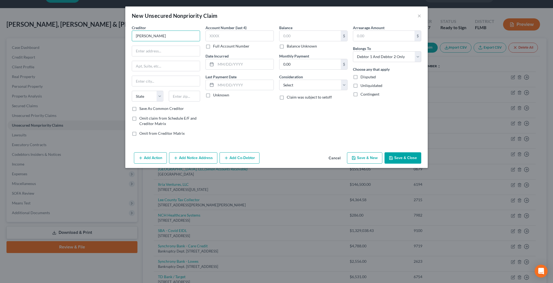
click at [188, 31] on input "Dillard" at bounding box center [166, 36] width 68 height 11
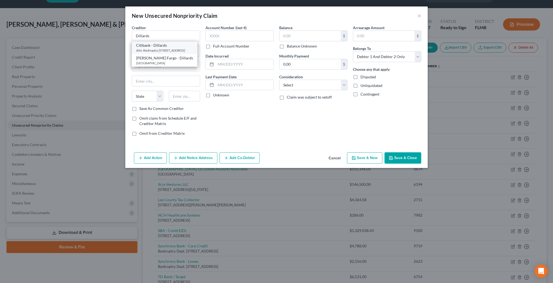
click at [189, 48] on div "Attn: Bankruptcy PO Box 6497, Sioux Falls, SD 57117" at bounding box center [164, 50] width 57 height 5
type input "Citibank - Dillards"
type input "Attn: Bankruptcy"
type input "PO Box 6497"
type input "Sioux Falls"
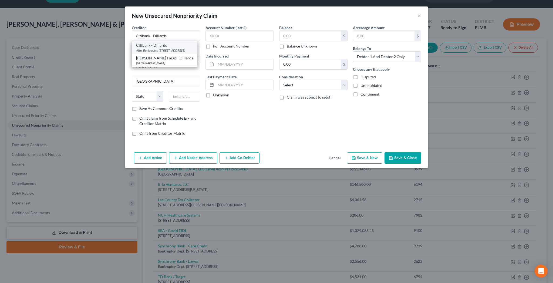
select select "43"
type input "57117"
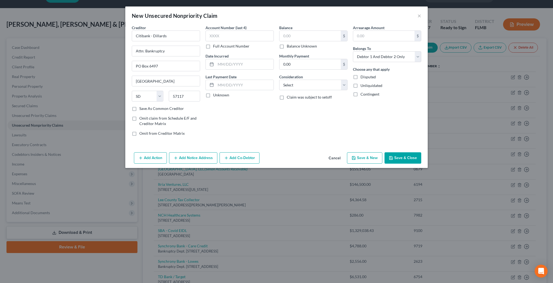
click at [287, 43] on label "Balance Unknown" at bounding box center [302, 45] width 30 height 5
click at [289, 43] on input "Balance Unknown" at bounding box center [291, 45] width 4 height 4
checkbox input "true"
type input "0.00"
select select "2"
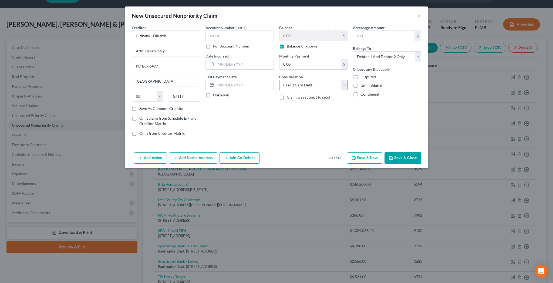
click option "Credit Card Debt" at bounding box center [0, 0] width 0 height 0
click at [353, 51] on select "Select Debtor 1 Only Debtor 2 Only Debtor 1 And Debtor 2 Only At Least One Of T…" at bounding box center [387, 56] width 68 height 11
select select "1"
click option "Debtor 2 Only" at bounding box center [0, 0] width 0 height 0
click at [384, 152] on button "Save & Close" at bounding box center [402, 157] width 37 height 11
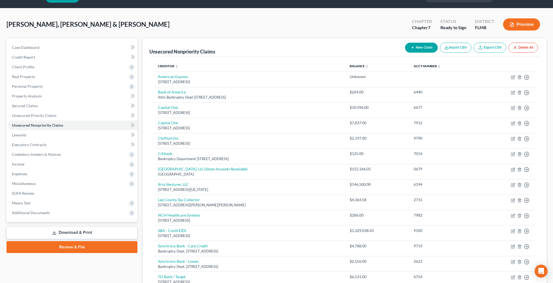
click at [438, 43] on button "New Claim" at bounding box center [421, 48] width 33 height 10
select select "2"
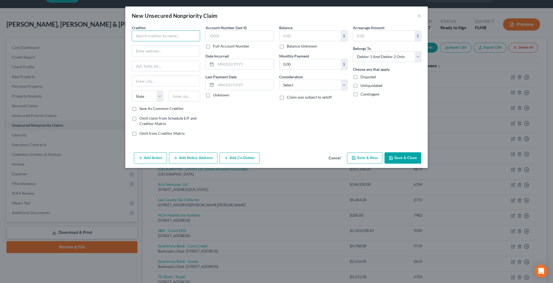
click at [199, 31] on input "text" at bounding box center [166, 36] width 68 height 11
type input "Costco"
select select "14"
click option "Other" at bounding box center [0, 0] width 0 height 0
click at [288, 100] on input "text" at bounding box center [313, 105] width 68 height 10
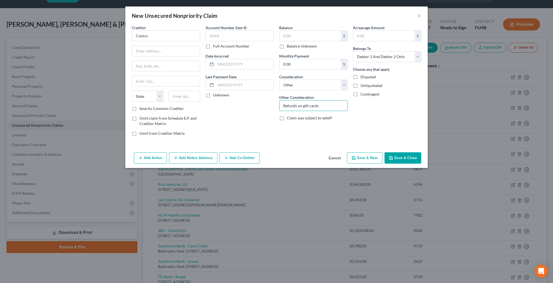
type input "Refunds on gift cards"
click at [287, 43] on label "Balance Unknown" at bounding box center [302, 45] width 30 height 5
click at [289, 43] on input "Balance Unknown" at bounding box center [291, 45] width 4 height 4
checkbox input "true"
type input "0.00"
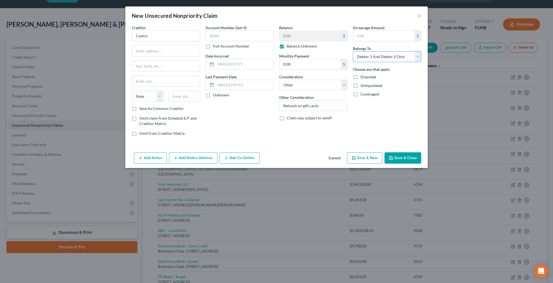
click at [353, 51] on select "Select Debtor 1 Only Debtor 2 Only Debtor 1 And Debtor 2 Only At Least One Of T…" at bounding box center [387, 56] width 68 height 11
select select "3"
click option "At Least One Of The Debtors And Another" at bounding box center [0, 0] width 0 height 0
click at [251, 152] on button "Add Co-Debtor" at bounding box center [239, 157] width 40 height 11
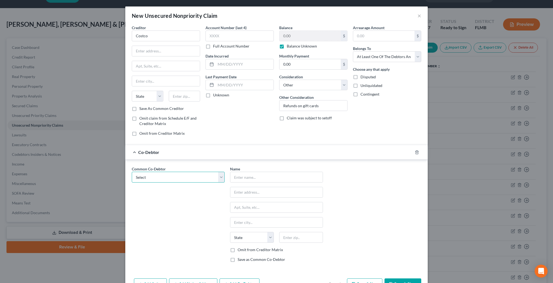
select select "0"
click option "JDS of Coconut Point, Inc" at bounding box center [0, 0] width 0 height 0
type input "JDS of Coconut Point, Inc"
type input "DBAs South Fork Grill and El Nido"
type input "23161 Village Shops Way, Ste 113"
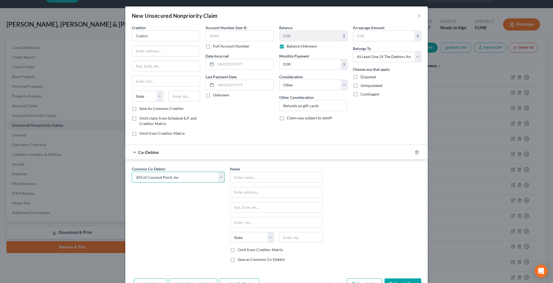
type input "Estero"
select select "9"
type input "33928"
click at [245, 247] on label "Omit from Creditor Matrix" at bounding box center [260, 249] width 45 height 5
click at [243, 247] on input "Omit from Creditor Matrix" at bounding box center [242, 249] width 4 height 4
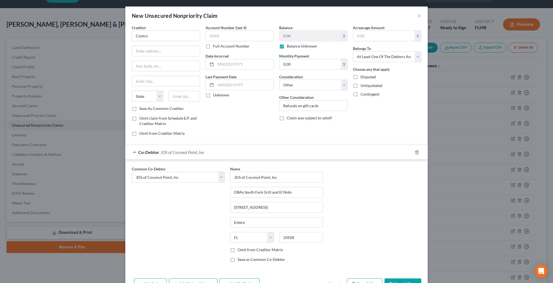
checkbox input "true"
click at [384, 278] on button "Save & Close" at bounding box center [402, 283] width 37 height 11
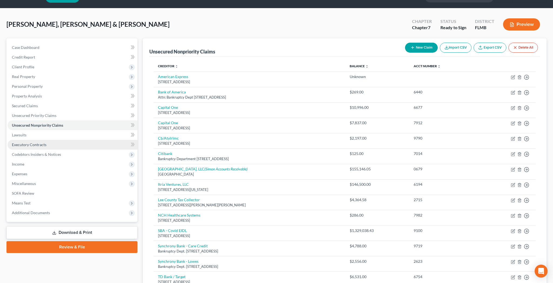
click at [18, 142] on span "Executory Contracts" at bounding box center [29, 144] width 35 height 5
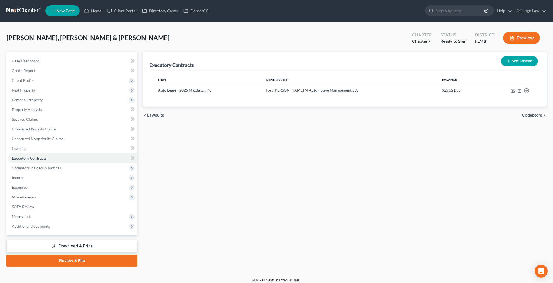
click at [530, 56] on button "New Contract" at bounding box center [519, 61] width 37 height 10
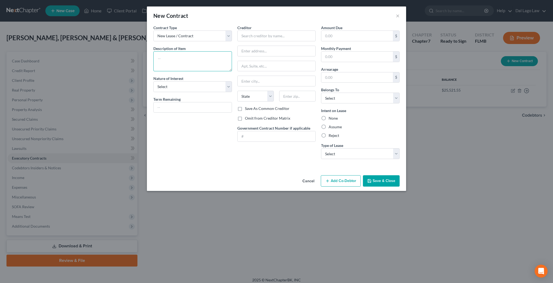
click at [216, 51] on textarea at bounding box center [192, 61] width 79 height 20
type textarea "Business Lease"
click at [153, 81] on select "Select Purchaser Agent Lessor Lessee" at bounding box center [192, 86] width 79 height 11
select select "3"
click option "Lessee" at bounding box center [0, 0] width 0 height 0
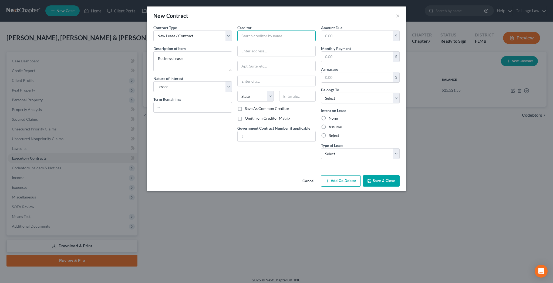
click at [275, 31] on input "text" at bounding box center [276, 36] width 79 height 11
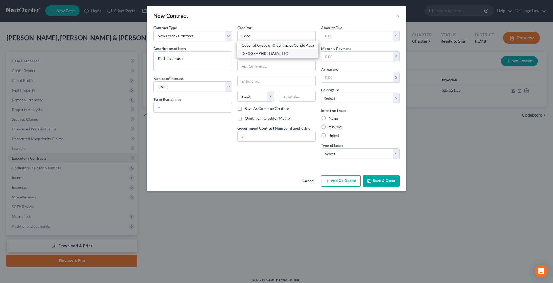
click at [288, 51] on div "Coconut Point Town Center, LLC" at bounding box center [278, 53] width 72 height 5
type input "Coconut Point Town Center, LLC"
type input "PO Box 643902"
type input "Pittsburgh"
select select "39"
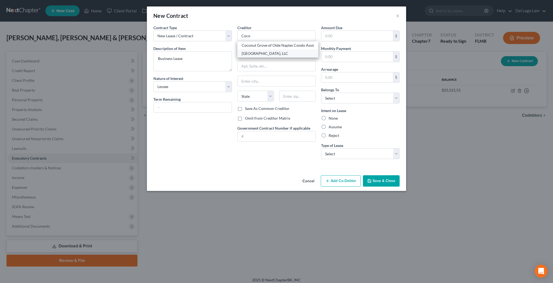
type input "15264"
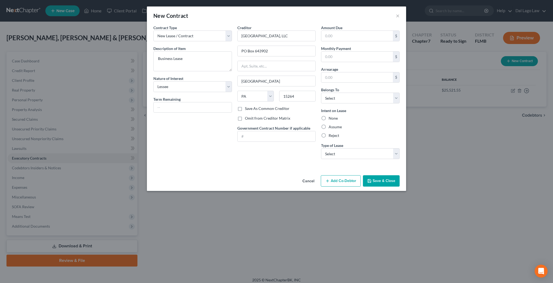
drag, startPoint x: 315, startPoint y: 96, endPoint x: 322, endPoint y: 87, distance: 11.1
click at [328, 124] on label "Assume" at bounding box center [334, 126] width 13 height 5
click at [331, 124] on input "Assume" at bounding box center [333, 126] width 4 height 4
radio input "true"
click at [321, 93] on select "Select Debtor 1 Only Debtor 2 Only Debtor 1 And Debtor 2 Only At Least One Of T…" at bounding box center [360, 98] width 79 height 11
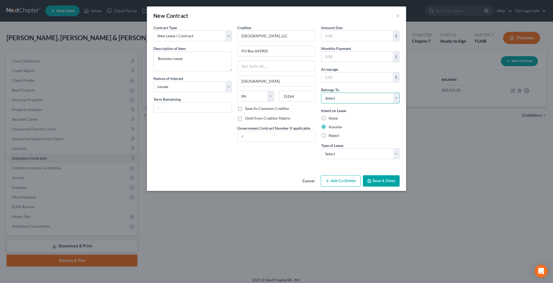
select select "3"
click option "At Least One Of The Debtors And Another" at bounding box center [0, 0] width 0 height 0
click at [321, 148] on select "Select Real Estate Car Other" at bounding box center [360, 153] width 79 height 11
select select "0"
click option "Real Estate" at bounding box center [0, 0] width 0 height 0
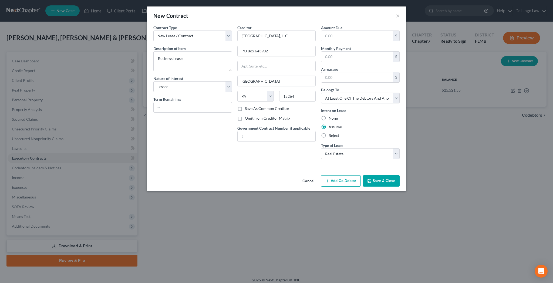
click at [363, 175] on button "Save & Close" at bounding box center [381, 180] width 37 height 11
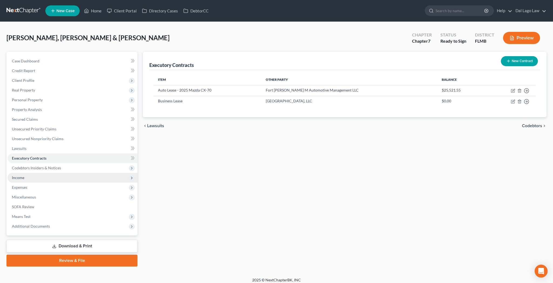
click at [13, 175] on span "Income" at bounding box center [18, 177] width 12 height 5
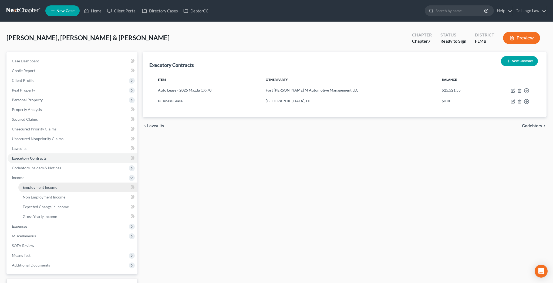
click at [23, 185] on span "Employment Income" at bounding box center [40, 187] width 35 height 5
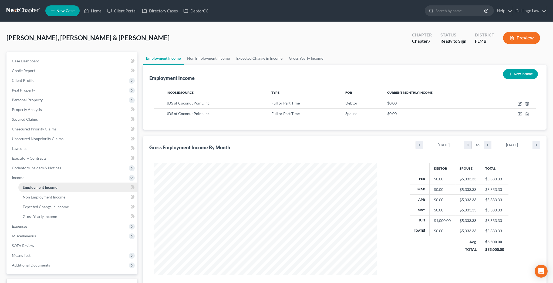
scroll to position [111, 233]
click at [23, 195] on span "Non Employment Income" at bounding box center [44, 197] width 43 height 5
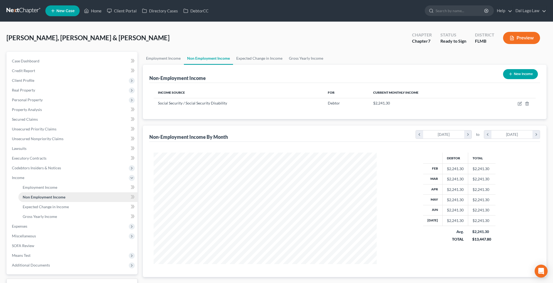
scroll to position [111, 233]
click at [25, 185] on span "Employment Income" at bounding box center [40, 187] width 35 height 5
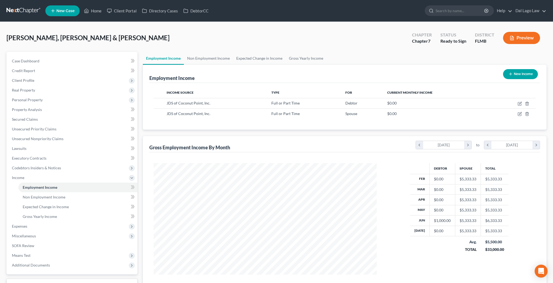
scroll to position [111, 233]
click at [533, 69] on button "New Income" at bounding box center [520, 74] width 35 height 10
select select "0"
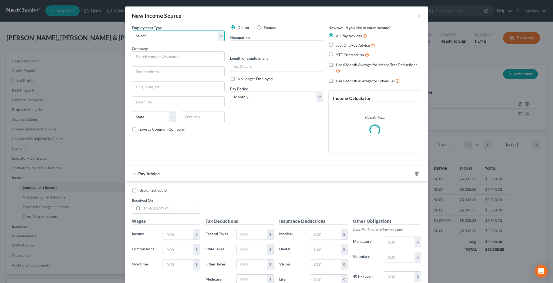
click at [132, 31] on select "Select Full or Part Time Employment Self Employment" at bounding box center [178, 36] width 93 height 11
select select "1"
click option "Self Employment" at bounding box center [0, 0] width 0 height 0
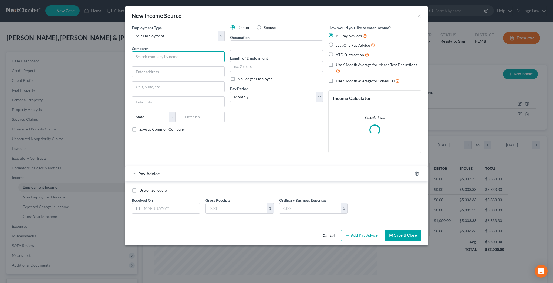
click at [188, 51] on input "text" at bounding box center [178, 56] width 93 height 11
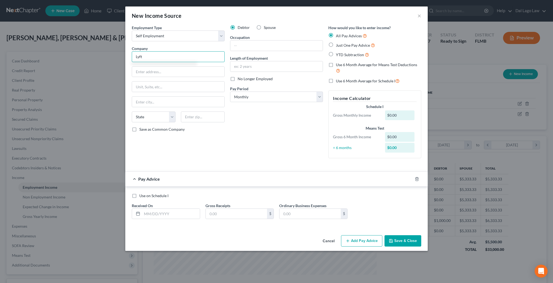
type input "Lyft"
click at [245, 40] on input "text" at bounding box center [276, 45] width 92 height 10
type input "Driver"
click at [266, 61] on input "text" at bounding box center [276, 66] width 92 height 10
type input "Began 8/25"
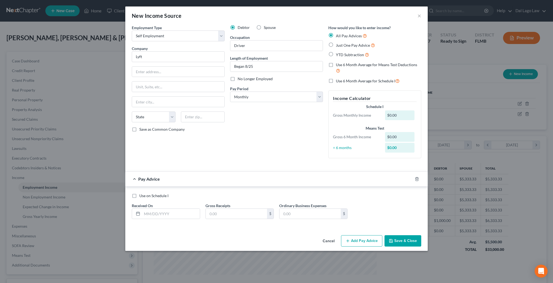
click at [384, 235] on button "Save & Close" at bounding box center [402, 240] width 37 height 11
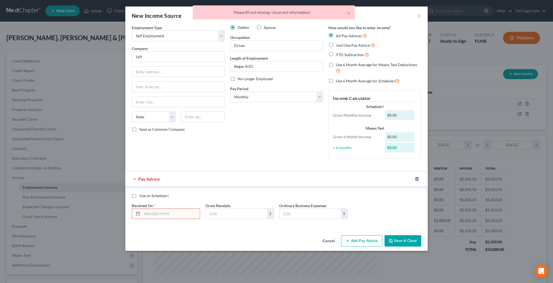
click at [415, 177] on icon "button" at bounding box center [417, 179] width 4 height 4
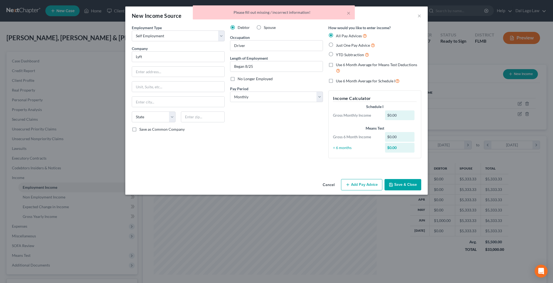
click at [384, 179] on button "Save & Close" at bounding box center [402, 184] width 37 height 11
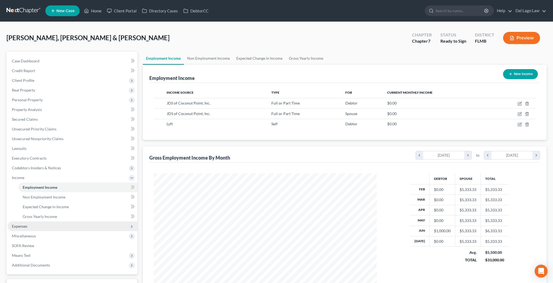
click at [12, 224] on span "Expenses" at bounding box center [19, 226] width 15 height 5
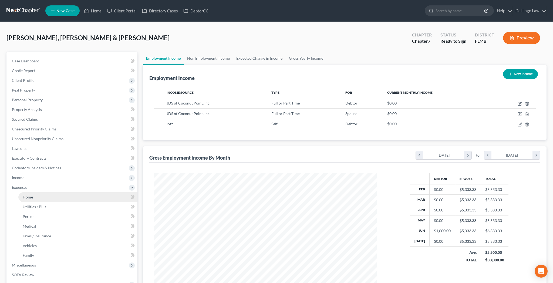
click at [25, 195] on span "Home" at bounding box center [28, 197] width 10 height 5
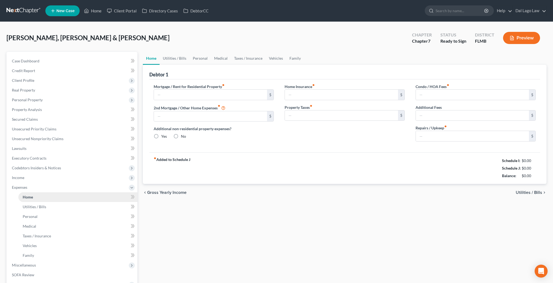
type input "3,384.98"
type input "0.00"
radio input "true"
type input "0.00"
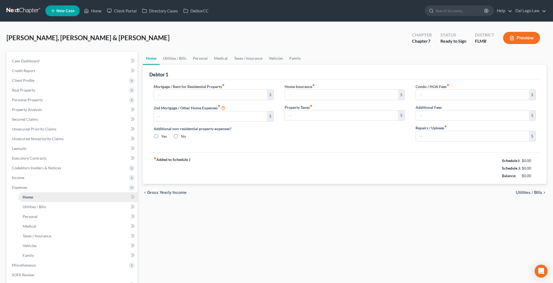
type input "366.00"
type input "0.00"
click at [168, 52] on link "Utilities / Bills" at bounding box center [175, 58] width 30 height 13
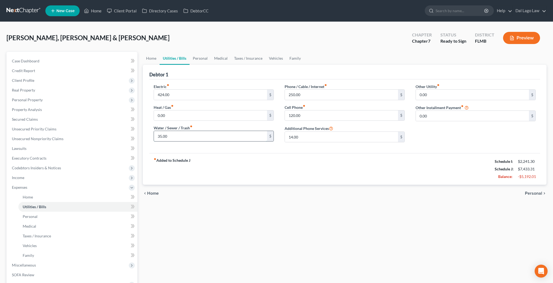
click at [162, 131] on input "35.00" at bounding box center [210, 136] width 113 height 10
type input "135"
type input "180"
type input "100"
click at [266, 52] on link "Vehicles" at bounding box center [276, 58] width 21 height 13
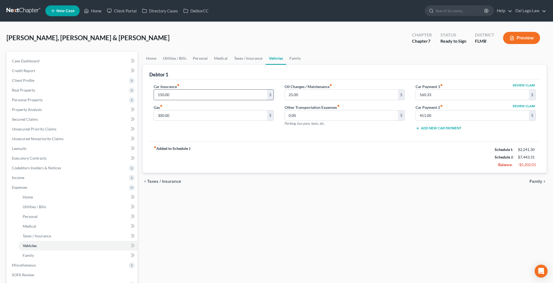
click at [175, 90] on input "150.00" at bounding box center [210, 95] width 113 height 10
type input "200"
click at [286, 52] on link "Family" at bounding box center [295, 58] width 18 height 13
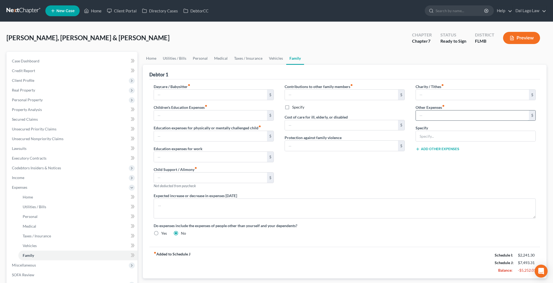
click at [424, 110] on input "text" at bounding box center [472, 115] width 113 height 10
type input "135"
type input "Pet care"
click at [172, 52] on link "Utilities / Bills" at bounding box center [175, 58] width 30 height 13
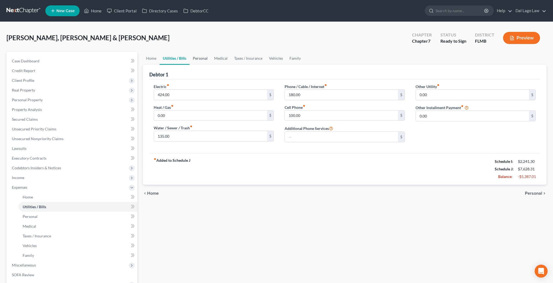
click at [189, 52] on link "Personal" at bounding box center [199, 58] width 21 height 13
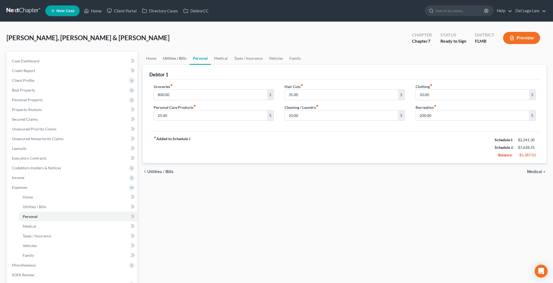
click at [168, 52] on link "Utilities / Bills" at bounding box center [175, 58] width 30 height 13
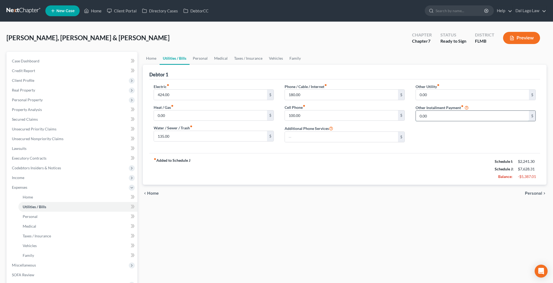
click at [436, 111] on input "0.00" at bounding box center [472, 116] width 113 height 10
type input "100"
type input "Gym membership"
drag, startPoint x: 435, startPoint y: 88, endPoint x: 404, endPoint y: 92, distance: 31.3
click at [416, 111] on input "100" at bounding box center [472, 116] width 113 height 10
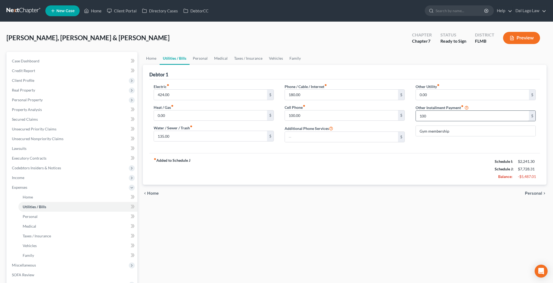
drag, startPoint x: 431, startPoint y: 92, endPoint x: 440, endPoint y: 91, distance: 9.2
click at [440, 91] on div "Electric fiber_manual_record 424.00 $ Heat / Gas fiber_manual_record 0.00 $ Wat…" at bounding box center [344, 115] width 393 height 63
drag, startPoint x: 440, startPoint y: 91, endPoint x: 414, endPoint y: 95, distance: 26.2
click at [416, 111] on input "100" at bounding box center [472, 116] width 113 height 10
drag, startPoint x: 428, startPoint y: 93, endPoint x: 432, endPoint y: 92, distance: 3.6
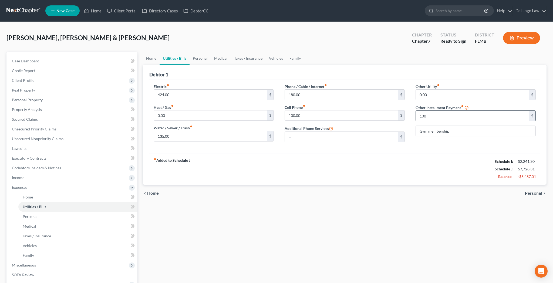
click at [429, 93] on div "Other Utility fiber_manual_record 0.00 $ Other Installment Payment fiber_manual…" at bounding box center [475, 115] width 131 height 63
drag, startPoint x: 432, startPoint y: 92, endPoint x: 430, endPoint y: 89, distance: 3.5
click at [430, 111] on input "100" at bounding box center [472, 116] width 113 height 10
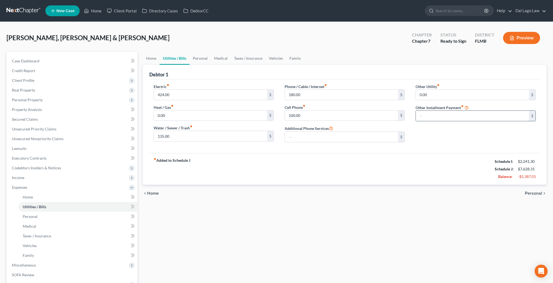
click at [440, 111] on input "text" at bounding box center [472, 116] width 113 height 10
type input "1"
click at [446, 126] on input "Gym membership" at bounding box center [476, 131] width 120 height 10
drag, startPoint x: 446, startPoint y: 100, endPoint x: 397, endPoint y: 109, distance: 50.7
click at [416, 126] on input "Gym membership" at bounding box center [476, 131] width 120 height 10
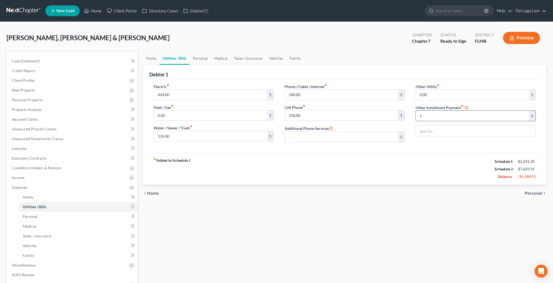
click at [425, 111] on input "1" at bounding box center [472, 116] width 113 height 10
click at [286, 52] on link "Family" at bounding box center [295, 58] width 18 height 13
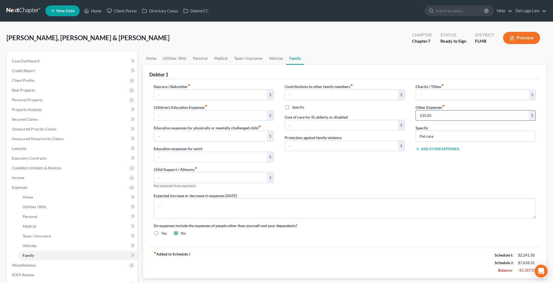
click at [438, 110] on input "135.00" at bounding box center [472, 115] width 113 height 10
type input "235"
click at [439, 131] on input "Pet care" at bounding box center [476, 136] width 120 height 10
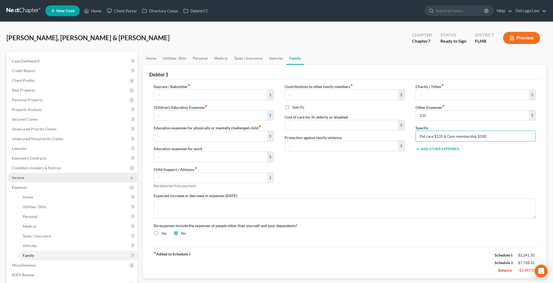
type input "Pet care $135 & Gym membership $100"
click at [20, 173] on span "Income" at bounding box center [73, 178] width 130 height 10
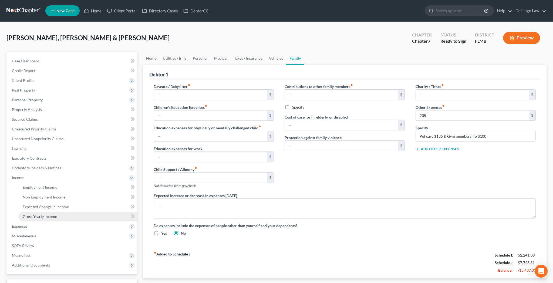
click at [31, 214] on span "Gross Yearly Income" at bounding box center [40, 216] width 34 height 5
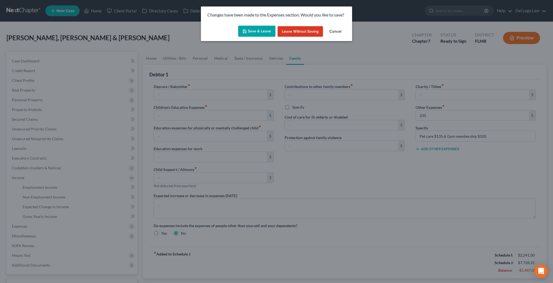
click at [261, 26] on button "Save & Leave" at bounding box center [256, 31] width 37 height 11
type input "235.00"
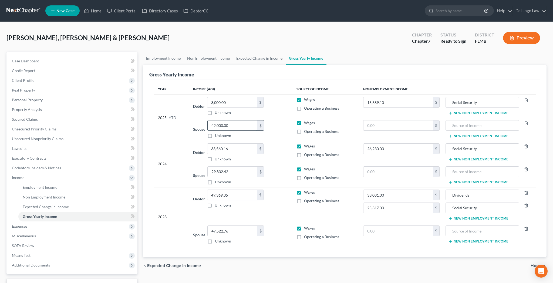
click at [229, 120] on input "42,000.00" at bounding box center [233, 125] width 50 height 10
type input "33,181.48"
click at [14, 146] on span "Lawsuits" at bounding box center [19, 148] width 15 height 5
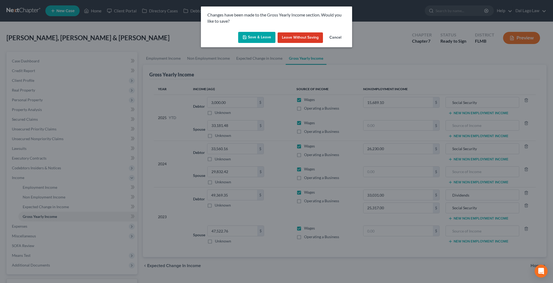
click at [270, 32] on button "Save & Leave" at bounding box center [256, 37] width 37 height 11
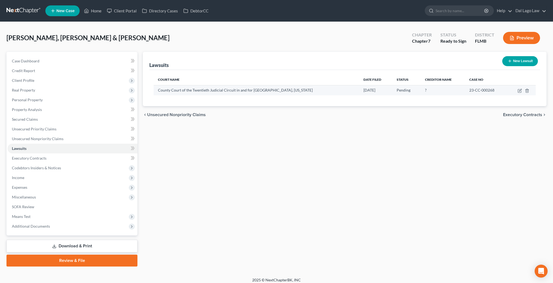
click at [526, 85] on td at bounding box center [521, 90] width 28 height 10
click at [522, 89] on icon "button" at bounding box center [519, 91] width 4 height 4
select select "9"
select select "0"
select select "4"
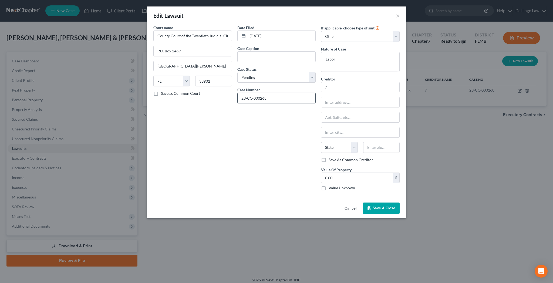
click at [280, 93] on input "23-CC-000268" at bounding box center [277, 98] width 78 height 10
drag, startPoint x: 282, startPoint y: 75, endPoint x: 235, endPoint y: 74, distance: 47.2
click at [238, 93] on input "23-CC-000268" at bounding box center [277, 98] width 78 height 10
click at [228, 31] on input "County Court of the Twentieth Judicial Circuit in and for Lee County, Florida" at bounding box center [192, 36] width 79 height 11
click at [231, 31] on input "County Court of the Twentieth Judicial Circuit in and for Lee County, Florida" at bounding box center [192, 36] width 79 height 11
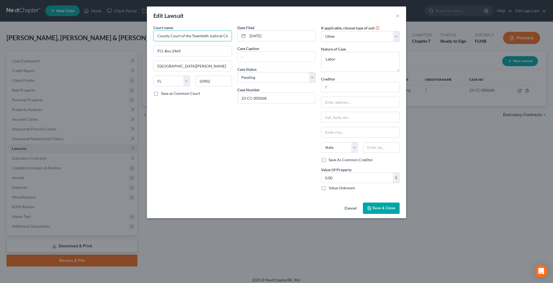
click at [231, 31] on input "County Court of the Twentieth Judicial Circuit in and for Lee County, Florida" at bounding box center [192, 36] width 79 height 11
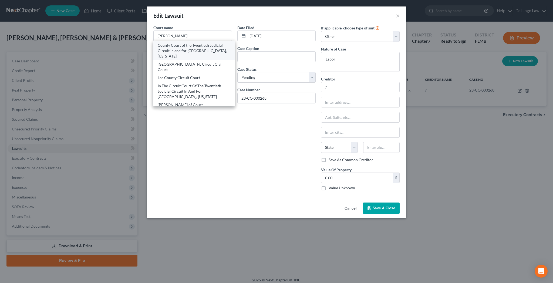
click at [227, 43] on div "County Court of the Twentieth Judicial Circuit in and for Lee County, Florida" at bounding box center [194, 51] width 73 height 16
type input "County Court of the Twentieth Judicial Circuit in and for Lee County, Florida"
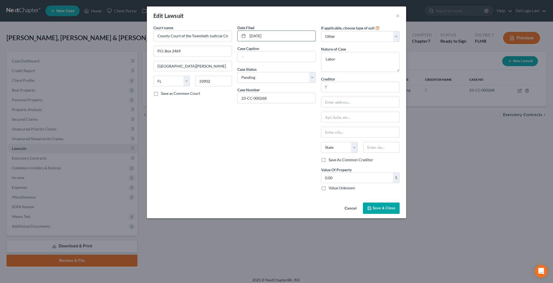
click at [281, 31] on input "02/12/2024" at bounding box center [282, 36] width 68 height 10
drag, startPoint x: 281, startPoint y: 26, endPoint x: 232, endPoint y: 32, distance: 49.4
click at [248, 32] on input "02/12/2024" at bounding box center [282, 36] width 68 height 10
type input "01/11/2023"
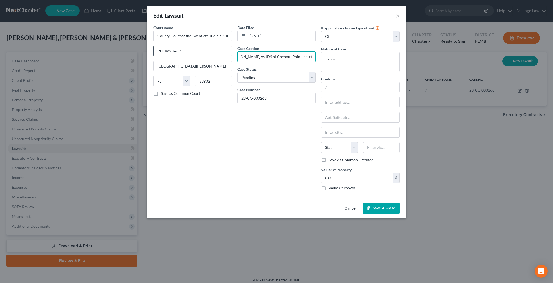
type input "Lauren Fredericks vs JDS of Coconut Point Inc, et al"
click at [304, 72] on select "Select Pending On Appeal Concluded" at bounding box center [276, 77] width 79 height 11
select select "2"
click option "Concluded" at bounding box center [0, 0] width 0 height 0
click at [323, 82] on input "?" at bounding box center [360, 87] width 79 height 11
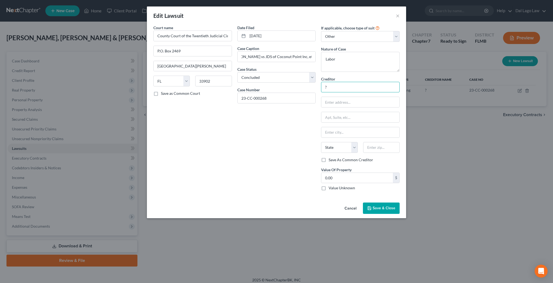
drag, startPoint x: 323, startPoint y: 66, endPoint x: 291, endPoint y: 69, distance: 31.7
click at [321, 82] on input "?" at bounding box center [360, 87] width 79 height 11
type input "Lauren Fredericks"
click at [338, 97] on input "text" at bounding box center [360, 102] width 78 height 10
type input "c/o Ryan Glover, Esq"
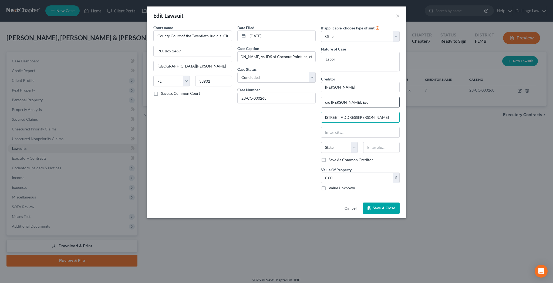
type input "545 Delaney Ave, Bldg 9"
type input "32801"
type input "Orlando"
click at [328, 157] on label "Save As Common Creditor" at bounding box center [350, 159] width 45 height 5
click at [331, 157] on input "Save As Common Creditor" at bounding box center [333, 159] width 4 height 4
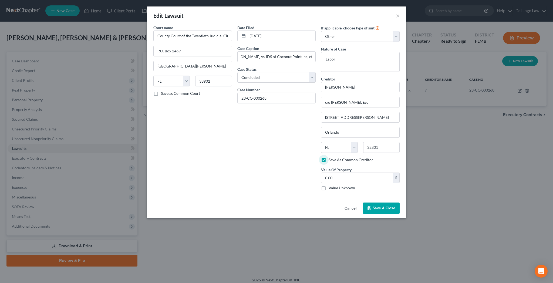
click at [328, 185] on label "Value Unknown" at bounding box center [341, 187] width 26 height 5
click at [331, 185] on input "Value Unknown" at bounding box center [333, 187] width 4 height 4
click at [325, 52] on textarea "Labor" at bounding box center [360, 62] width 79 height 20
drag, startPoint x: 318, startPoint y: 44, endPoint x: 310, endPoint y: 44, distance: 7.3
click at [321, 52] on textarea "Labor" at bounding box center [360, 62] width 79 height 20
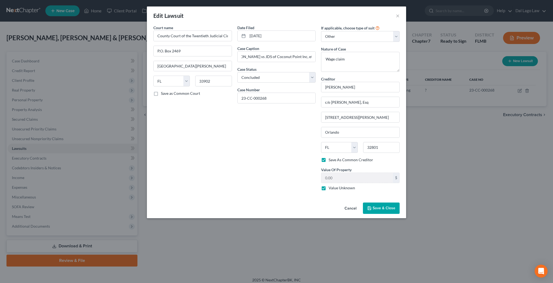
click at [372, 206] on span "Save & Close" at bounding box center [383, 208] width 23 height 5
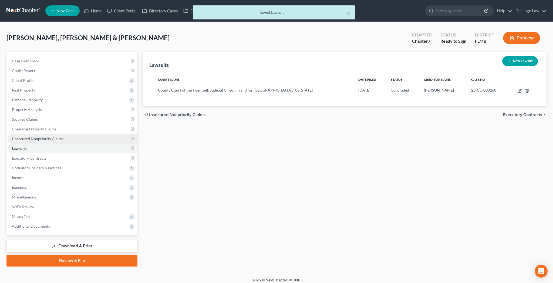
click at [32, 136] on span "Unsecured Nonpriority Claims" at bounding box center [38, 138] width 52 height 5
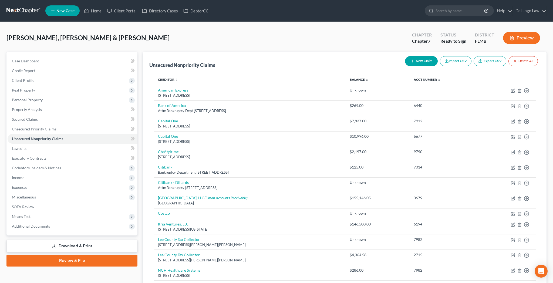
click at [438, 56] on button "New Claim" at bounding box center [421, 61] width 33 height 10
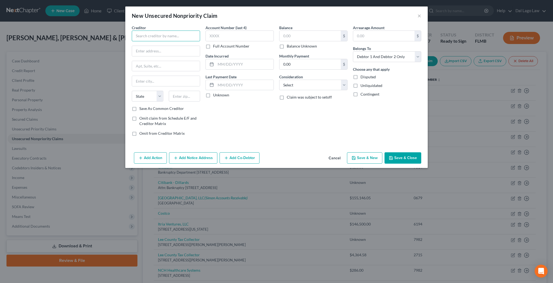
click at [200, 31] on input "text" at bounding box center [166, 36] width 68 height 11
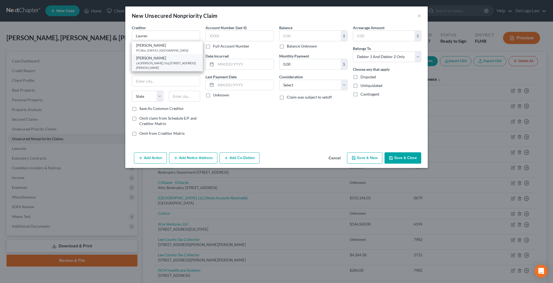
click at [195, 61] on div "c/o Ryan Glover, Esq 545 Delaney Ave, Bldg 9, Orlando, FL 32801" at bounding box center [167, 65] width 62 height 9
click at [287, 43] on label "Balance Unknown" at bounding box center [302, 45] width 30 height 5
click at [289, 43] on input "Balance Unknown" at bounding box center [291, 45] width 4 height 4
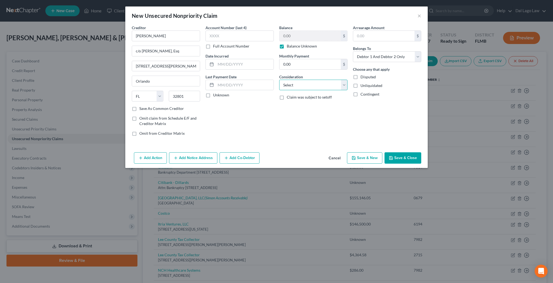
click at [279, 80] on select "Select Cable / Satellite Services Collection Agency Credit Card Debt Debt Couns…" at bounding box center [313, 85] width 68 height 11
click option "Other" at bounding box center [0, 0] width 0 height 0
click at [295, 100] on input "text" at bounding box center [313, 105] width 68 height 10
click at [353, 51] on select "Select Debtor 1 Only Debtor 2 Only Debtor 1 And Debtor 2 Only At Least One Of T…" at bounding box center [387, 56] width 68 height 11
click option "At Least One Of The Debtors And Another" at bounding box center [0, 0] width 0 height 0
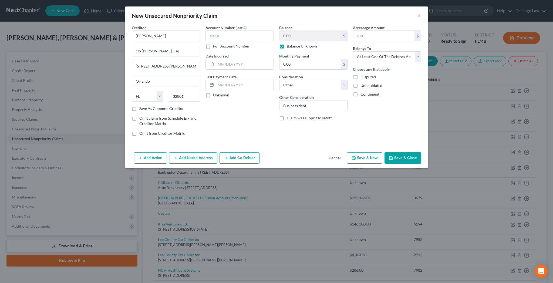
click at [257, 152] on button "Add Co-Debtor" at bounding box center [239, 157] width 40 height 11
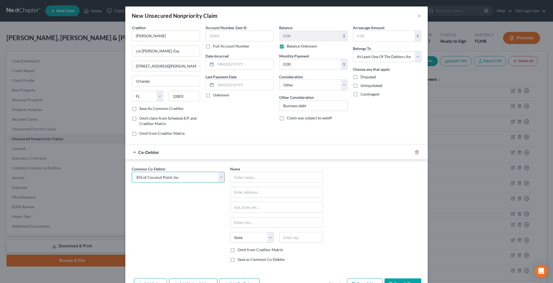
click option "JDS of Coconut Point, Inc" at bounding box center [0, 0] width 0 height 0
click at [244, 247] on label "Omit from Creditor Matrix" at bounding box center [260, 249] width 45 height 5
click at [243, 247] on input "Omit from Creditor Matrix" at bounding box center [242, 249] width 4 height 4
click at [384, 278] on button "Save & Close" at bounding box center [402, 283] width 37 height 11
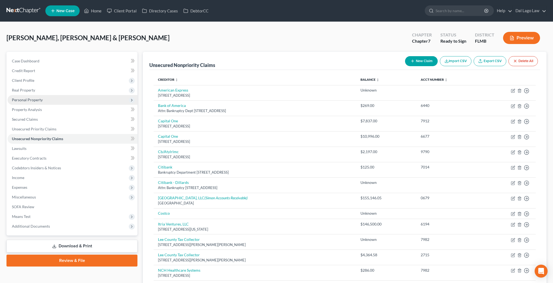
click at [29, 97] on span "Personal Property" at bounding box center [27, 99] width 31 height 5
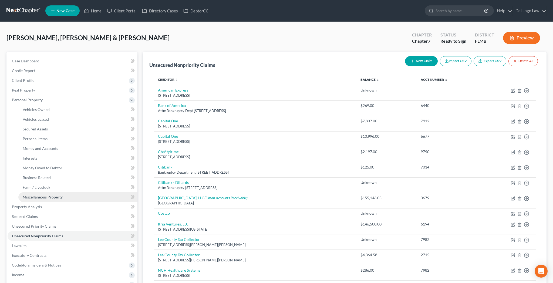
click at [36, 195] on span "Miscellaneous Property" at bounding box center [43, 197] width 40 height 5
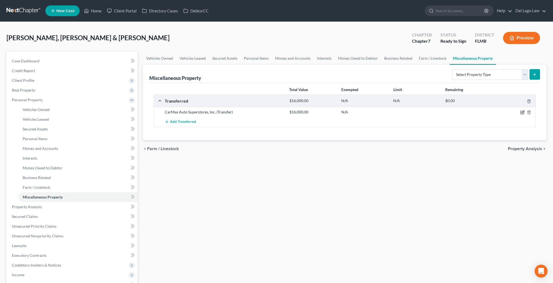
click at [524, 111] on icon "button" at bounding box center [522, 112] width 2 height 2
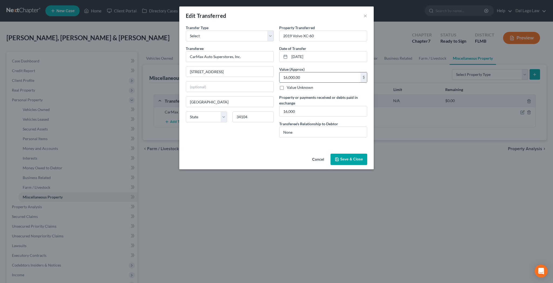
click at [306, 72] on input "16,000.00" at bounding box center [319, 77] width 81 height 10
click at [308, 154] on button "Cancel" at bounding box center [318, 159] width 21 height 11
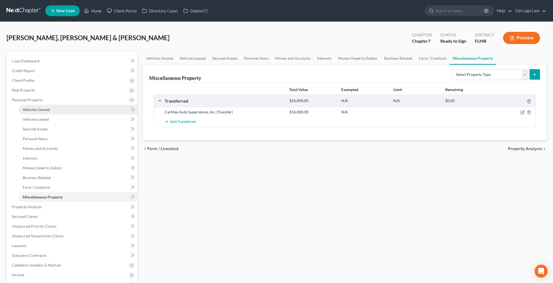
click at [38, 107] on span "Vehicles Owned" at bounding box center [36, 109] width 27 height 5
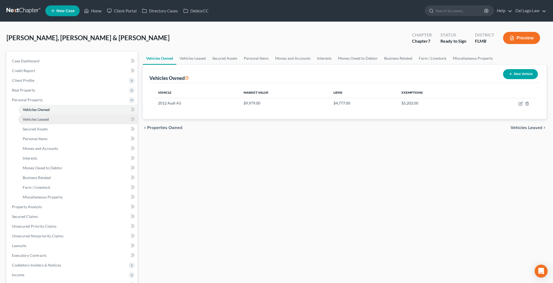
click at [35, 117] on span "Vehicles Leased" at bounding box center [36, 119] width 26 height 5
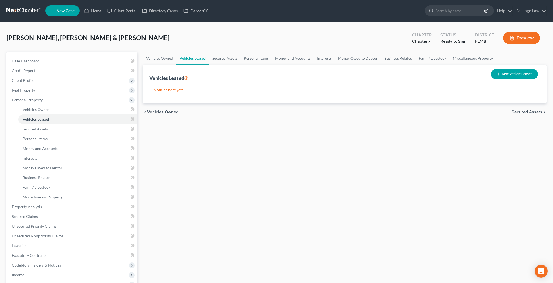
click at [522, 69] on button "New Vehicle Leased" at bounding box center [514, 74] width 47 height 10
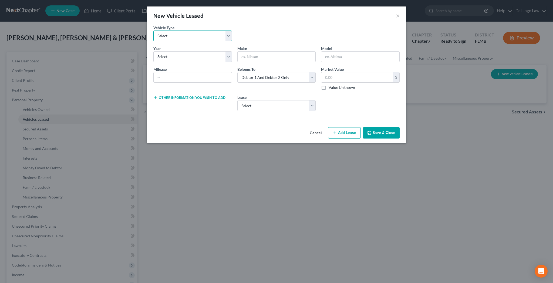
click at [153, 31] on select "Select Automobile Truck Trailer Watercraft Aircraft Motor Home Atv Other Vehicle" at bounding box center [192, 36] width 79 height 11
click option "Automobile" at bounding box center [0, 0] width 0 height 0
click at [153, 51] on select "Select 2026 2025 2024 2023 2022 2021 2020 2019 2018 2017 2016 2015 2014 2013 20…" at bounding box center [192, 56] width 79 height 11
click option "2025" at bounding box center [0, 0] width 0 height 0
click at [264, 52] on input "text" at bounding box center [277, 57] width 78 height 10
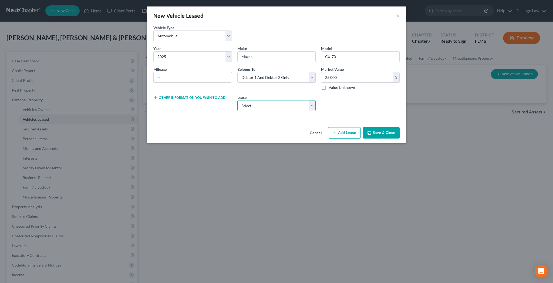
click at [237, 100] on select "Select Auto Lease - 2025 Mazda CX-70" at bounding box center [276, 105] width 79 height 11
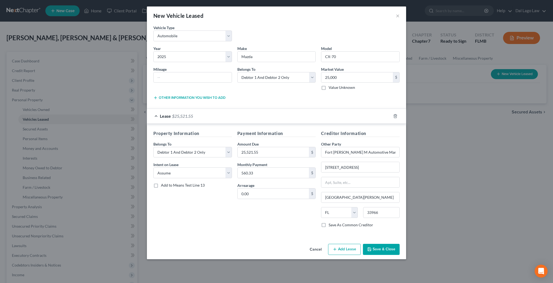
click at [185, 182] on label "Add to Means Test Line 13" at bounding box center [183, 184] width 44 height 5
click at [167, 182] on input "Add to Means Test Line 13" at bounding box center [165, 184] width 4 height 4
click at [363, 244] on button "Save & Close" at bounding box center [381, 249] width 37 height 11
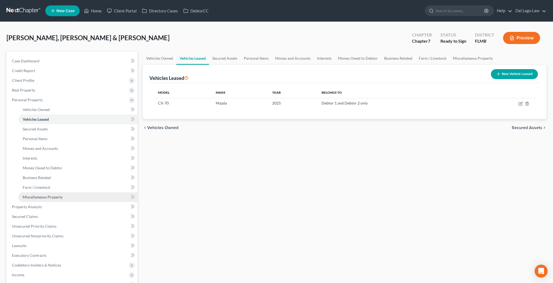
click at [26, 195] on span "Miscellaneous Property" at bounding box center [43, 197] width 40 height 5
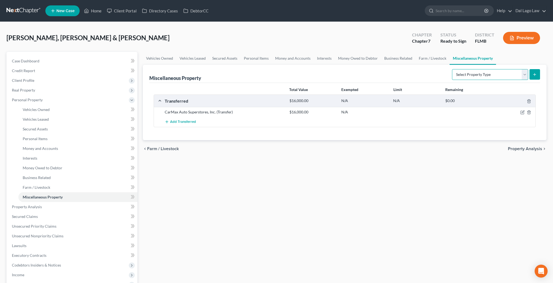
click at [452, 69] on select "Select Property Type Assigned for Creditor Benefit Within 1 Year Holding for An…" at bounding box center [490, 74] width 76 height 11
click option "Transferred" at bounding box center [0, 0] width 0 height 0
click at [537, 72] on icon "submit" at bounding box center [534, 74] width 4 height 4
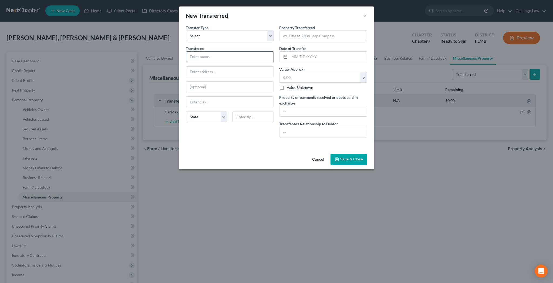
click at [232, 52] on input "text" at bounding box center [229, 57] width 87 height 10
click option "FL" at bounding box center [0, 0] width 0 height 0
click at [303, 31] on input "text" at bounding box center [322, 36] width 87 height 10
click at [330, 154] on button "Save & Close" at bounding box center [348, 159] width 37 height 11
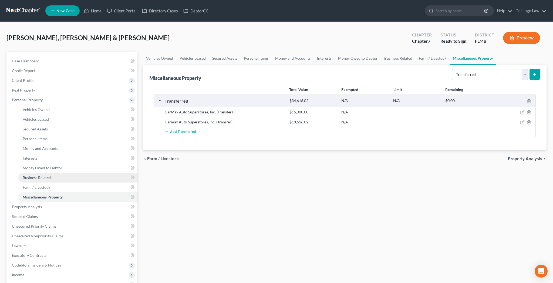
click at [33, 173] on link "Business Related" at bounding box center [77, 178] width 119 height 10
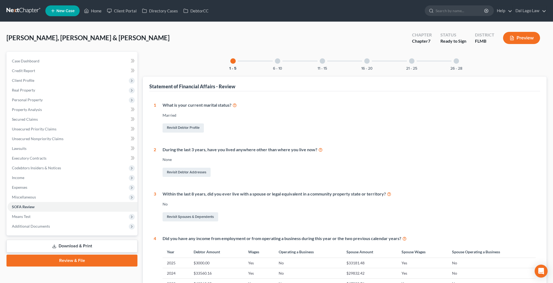
click at [453, 58] on div at bounding box center [455, 60] width 5 height 5
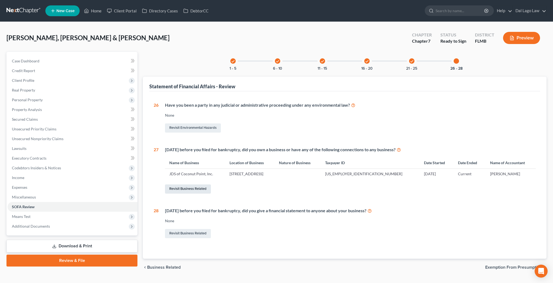
click at [180, 184] on link "Revisit Business Related" at bounding box center [188, 188] width 46 height 9
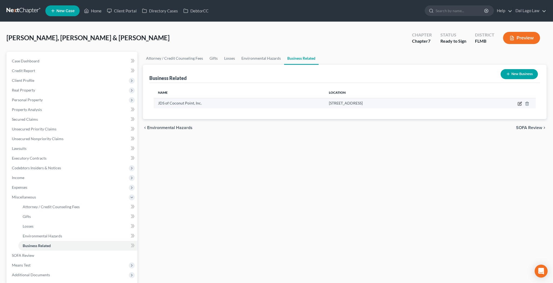
click at [522, 101] on icon "button" at bounding box center [519, 103] width 4 height 4
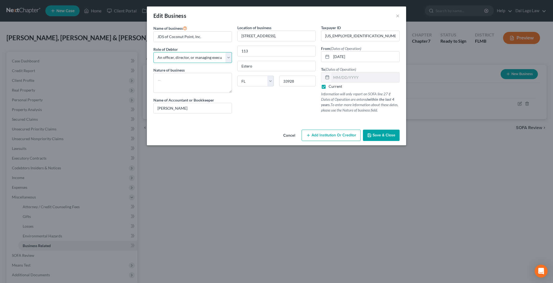
click at [153, 52] on select "Select A member of a limited liability company (LLC) or limited liability partn…" at bounding box center [192, 57] width 79 height 11
click option "An owner of at least 5% of the voting or equity securities of a corporation" at bounding box center [0, 0] width 0 height 0
click at [267, 46] on input "113" at bounding box center [277, 51] width 78 height 10
click at [293, 25] on div "Location of business 23161 Village Shops Way," at bounding box center [276, 33] width 79 height 16
click at [294, 31] on input "23161 Village Shops Way," at bounding box center [277, 36] width 78 height 10
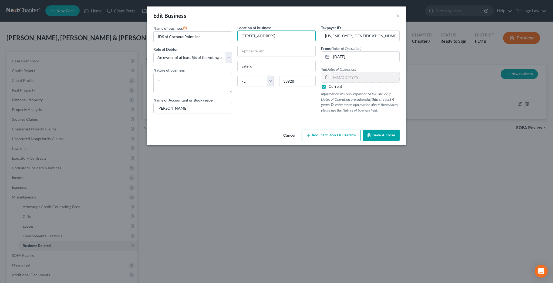
click at [372, 133] on span "Save & Close" at bounding box center [383, 135] width 23 height 5
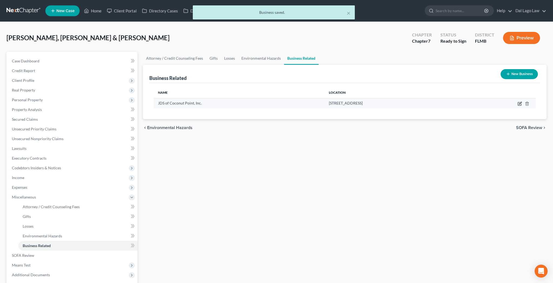
click at [521, 102] on icon "button" at bounding box center [519, 103] width 3 height 3
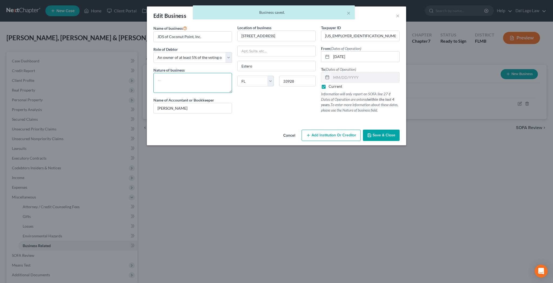
click at [223, 73] on textarea at bounding box center [192, 83] width 79 height 20
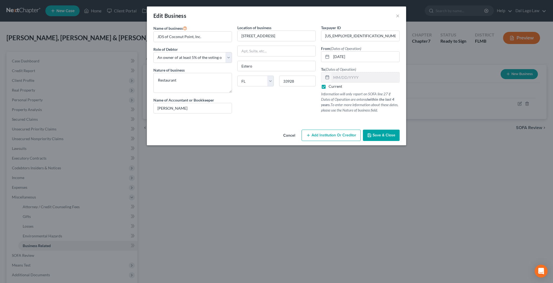
click at [363, 130] on button "Save & Close" at bounding box center [381, 135] width 37 height 11
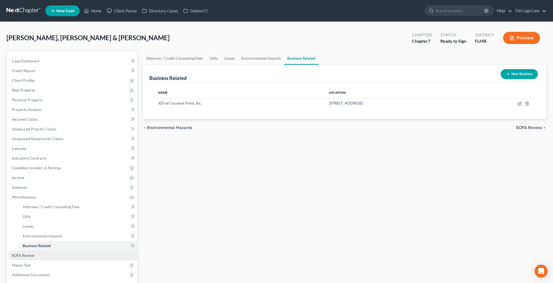
click at [22, 253] on span "SOFA Review" at bounding box center [23, 255] width 22 height 5
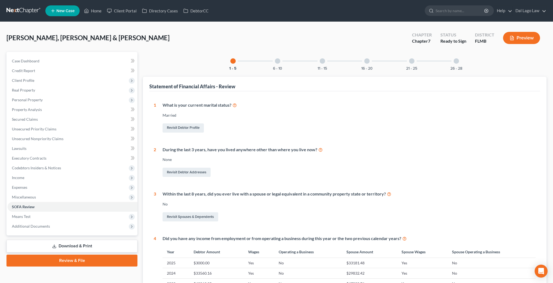
click at [453, 58] on div at bounding box center [455, 60] width 5 height 5
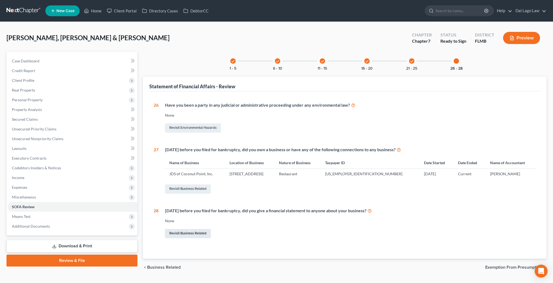
click at [171, 229] on link "Revisit Business Related" at bounding box center [188, 233] width 46 height 9
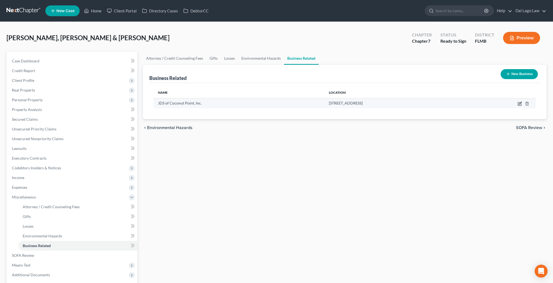
click at [522, 101] on icon "button" at bounding box center [519, 103] width 4 height 4
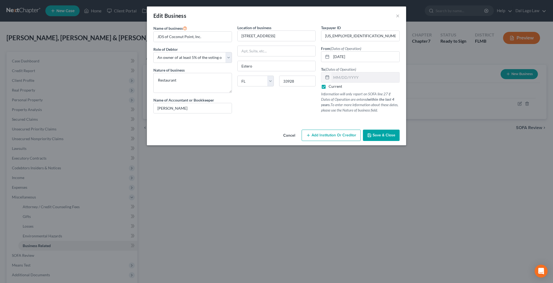
click at [319, 133] on span "Add Institution Or Creditor" at bounding box center [333, 135] width 45 height 5
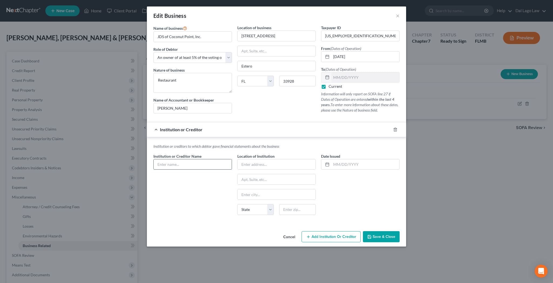
click at [214, 159] on input "text" at bounding box center [193, 164] width 78 height 10
click at [367, 231] on button "Save & Close" at bounding box center [381, 236] width 37 height 11
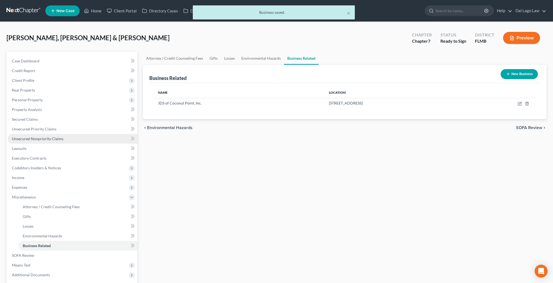
click at [35, 136] on span "Unsecured Nonpriority Claims" at bounding box center [38, 138] width 52 height 5
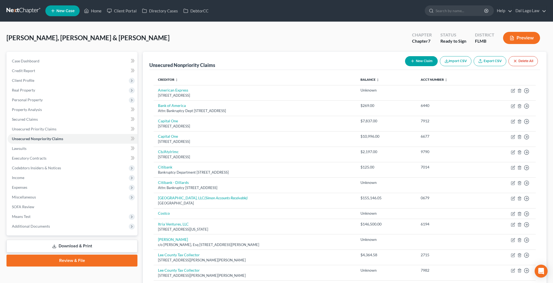
scroll to position [21, 0]
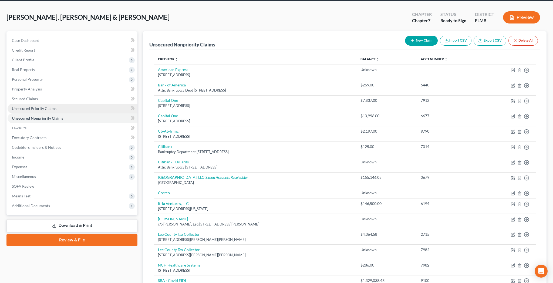
click at [32, 106] on span "Unsecured Priority Claims" at bounding box center [34, 108] width 45 height 5
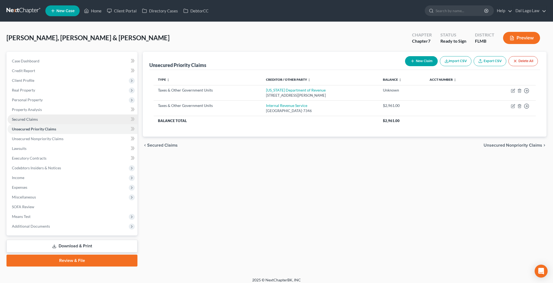
click at [17, 117] on span "Secured Claims" at bounding box center [25, 119] width 26 height 5
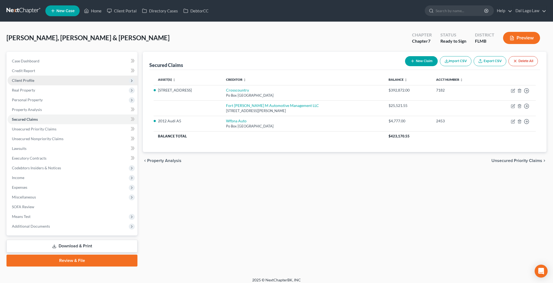
click at [20, 78] on span "Client Profile" at bounding box center [23, 80] width 22 height 5
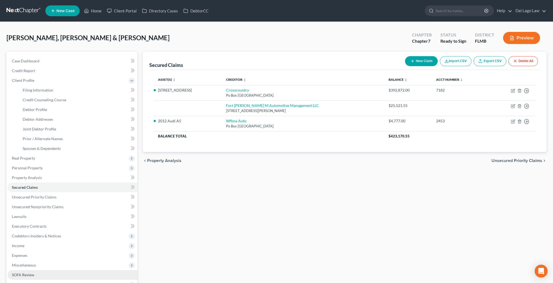
click at [22, 272] on span "SOFA Review" at bounding box center [23, 274] width 22 height 5
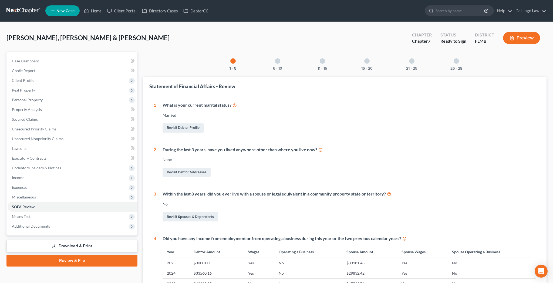
click at [453, 58] on div at bounding box center [455, 60] width 5 height 5
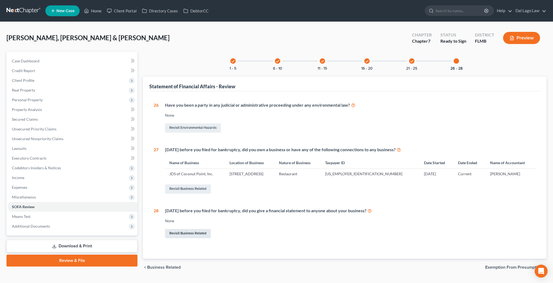
click at [174, 229] on link "Revisit Business Related" at bounding box center [188, 233] width 46 height 9
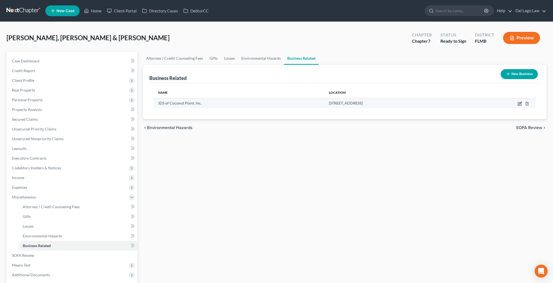
click at [521, 102] on icon "button" at bounding box center [520, 103] width 2 height 2
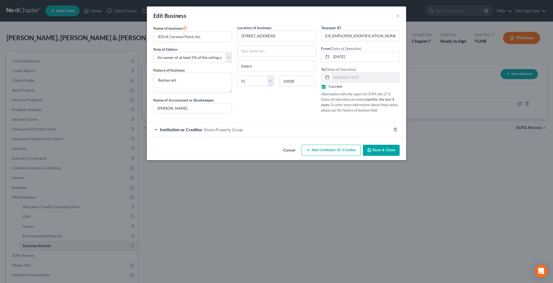
click at [235, 127] on span "Simon Property Group" at bounding box center [223, 129] width 39 height 5
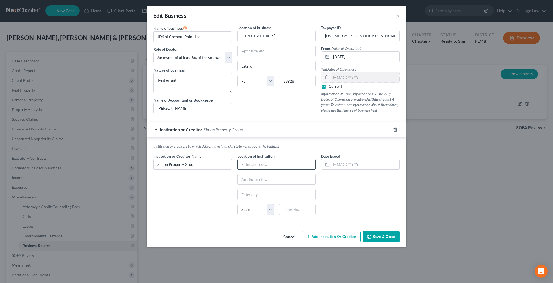
click at [268, 159] on input "text" at bounding box center [277, 164] width 78 height 10
click at [372, 234] on span "Save & Close" at bounding box center [383, 236] width 23 height 5
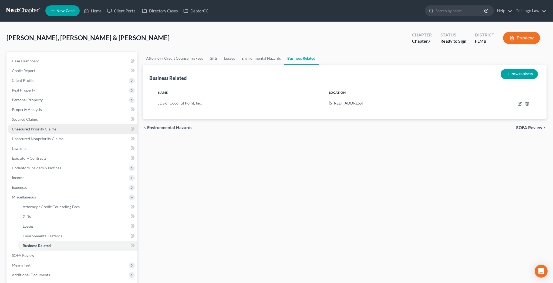
click at [28, 127] on span "Unsecured Priority Claims" at bounding box center [34, 129] width 45 height 5
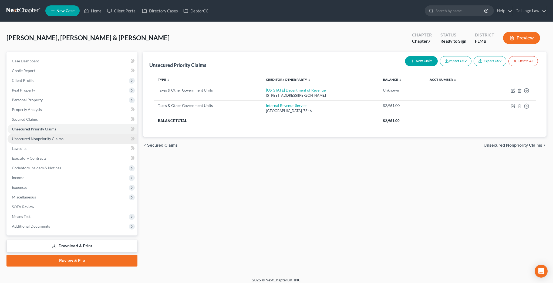
click at [28, 136] on span "Unsecured Nonpriority Claims" at bounding box center [38, 138] width 52 height 5
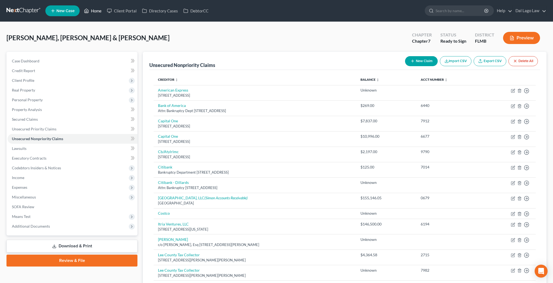
click at [82, 10] on link "Home" at bounding box center [92, 11] width 23 height 10
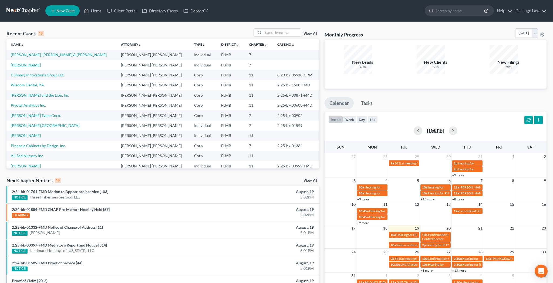
click at [22, 63] on link "Griffith, Kristy" at bounding box center [26, 65] width 30 height 5
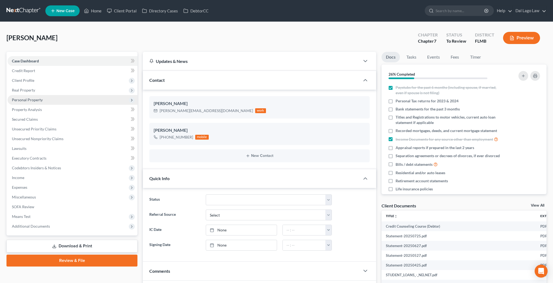
click at [25, 97] on span "Personal Property" at bounding box center [27, 99] width 31 height 5
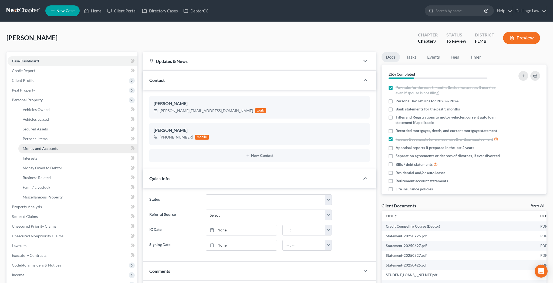
click at [36, 146] on span "Money and Accounts" at bounding box center [40, 148] width 35 height 5
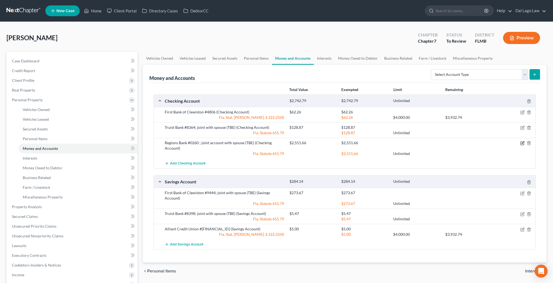
click at [524, 141] on icon "button" at bounding box center [522, 143] width 4 height 4
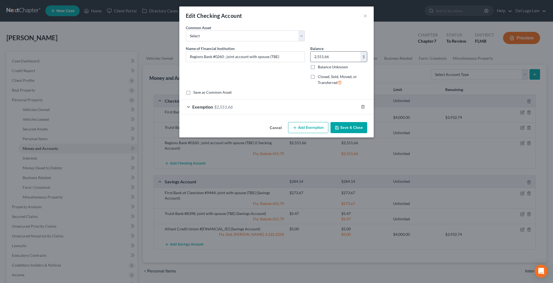
click at [326, 52] on input "2,551.66" at bounding box center [335, 57] width 50 height 10
click at [233, 104] on span "$2,551.66" at bounding box center [223, 106] width 19 height 5
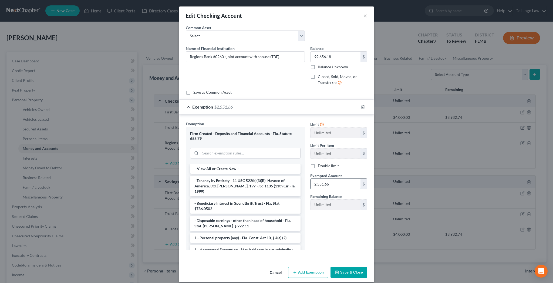
click at [324, 179] on input "2,551.66" at bounding box center [335, 184] width 50 height 10
click at [333, 267] on button "Save & Close" at bounding box center [348, 272] width 37 height 11
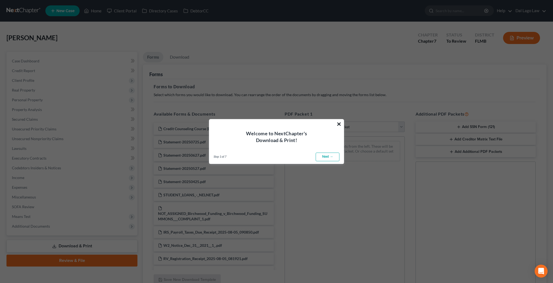
click at [340, 124] on button "×" at bounding box center [338, 124] width 5 height 9
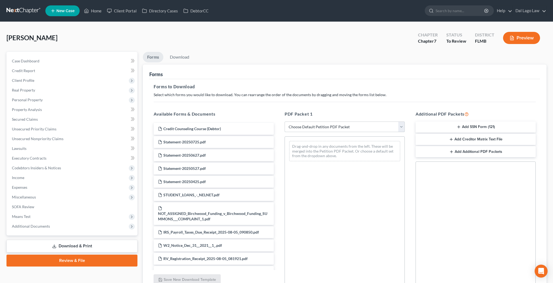
click at [284, 121] on select "Choose Default Petition PDF Packet Complete Bankruptcy Petition (all forms and …" at bounding box center [344, 126] width 120 height 11
click option "Complete Bankruptcy Petition (all forms and schedules)" at bounding box center [0, 0] width 0 height 0
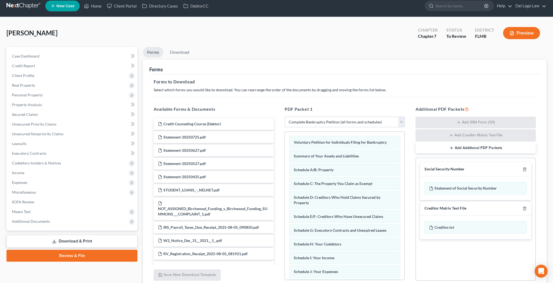
scroll to position [7, 0]
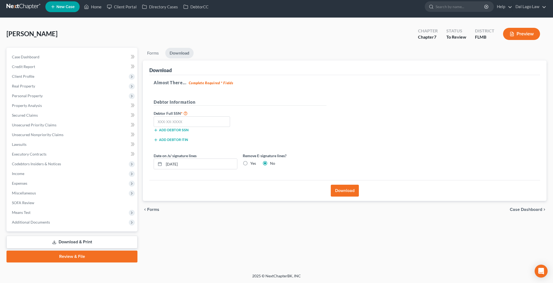
scroll to position [0, 0]
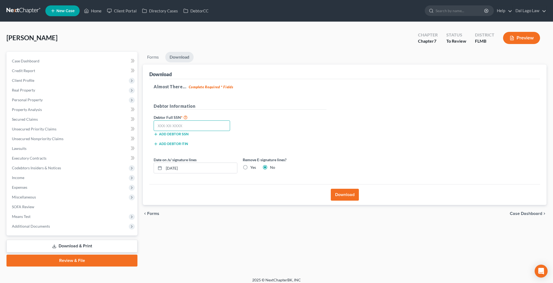
click at [177, 120] on input "text" at bounding box center [192, 125] width 76 height 11
click at [345, 189] on button "Download" at bounding box center [345, 195] width 28 height 12
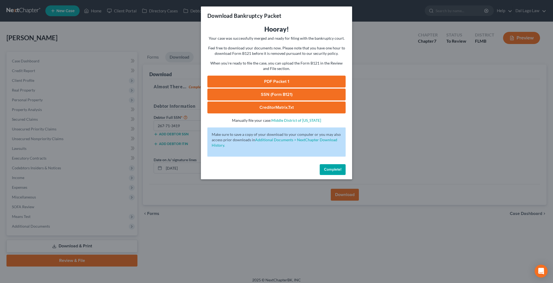
click at [266, 76] on link "PDF Packet 1" at bounding box center [276, 82] width 138 height 12
click at [266, 89] on link "SSN (Form B121)" at bounding box center [276, 95] width 138 height 12
click at [324, 167] on span "Complete!" at bounding box center [332, 169] width 17 height 5
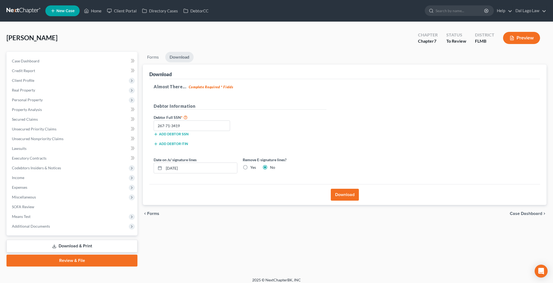
click at [533, 211] on span "Case Dashboard" at bounding box center [526, 213] width 32 height 4
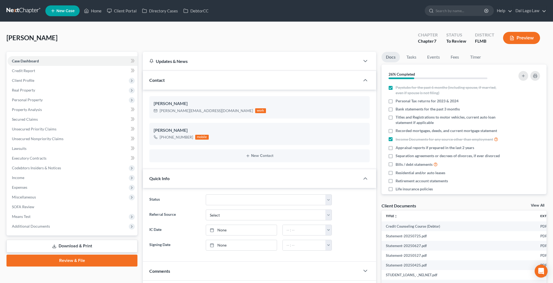
click at [79, 255] on link "Review & File" at bounding box center [71, 261] width 131 height 12
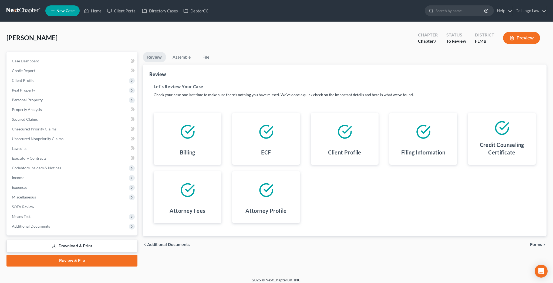
click at [541, 242] on span "Forms" at bounding box center [536, 244] width 12 height 4
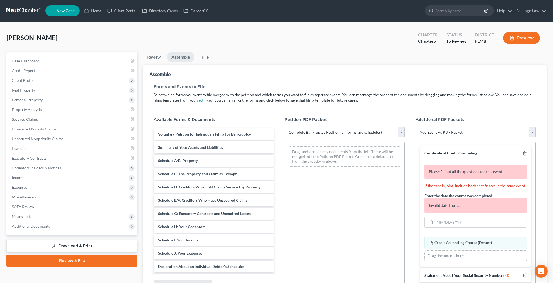
click option "Complete Bankruptcy Petition (all forms and schedules)" at bounding box center [0, 0] width 0 height 0
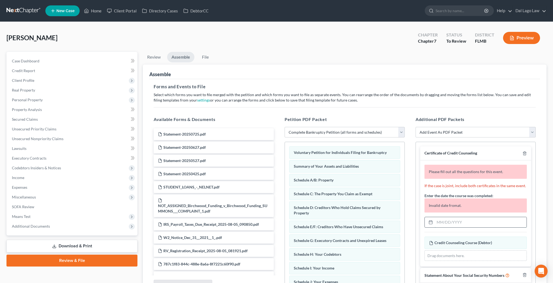
click at [444, 217] on input "text" at bounding box center [481, 222] width 92 height 10
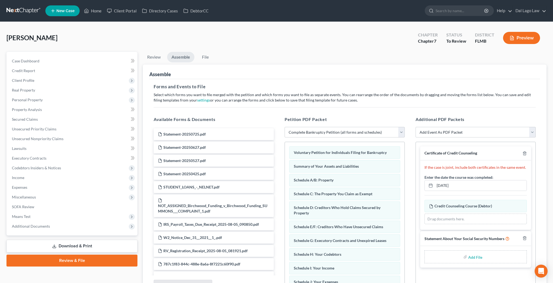
click at [477, 252] on input "file" at bounding box center [474, 257] width 13 height 10
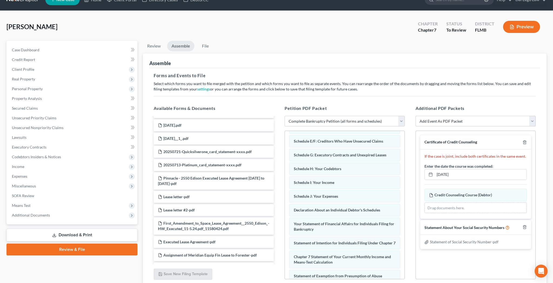
scroll to position [375, 0]
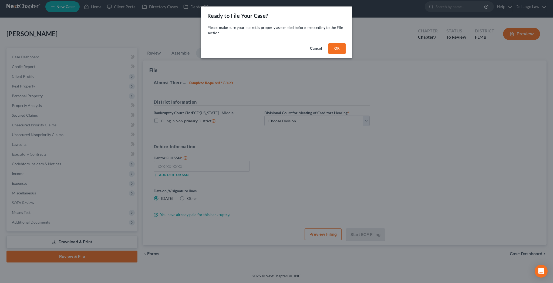
scroll to position [0, 0]
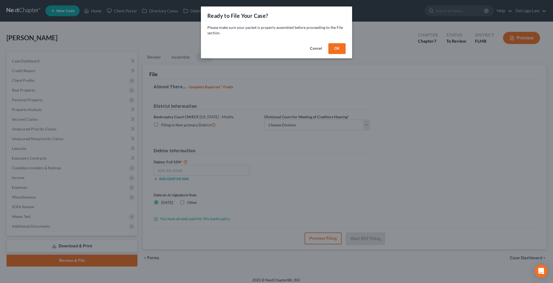
click at [328, 43] on button "OK" at bounding box center [336, 48] width 17 height 11
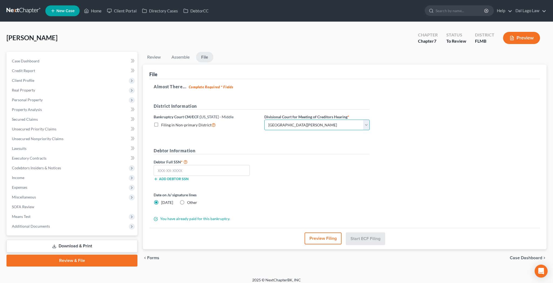
click option "Fort Myers" at bounding box center [0, 0] width 0 height 0
click at [193, 165] on input "text" at bounding box center [202, 170] width 96 height 11
click at [365, 232] on button "Start ECF Filing" at bounding box center [365, 238] width 39 height 12
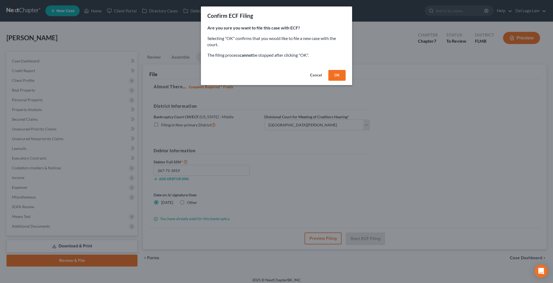
click at [328, 70] on button "OK" at bounding box center [336, 75] width 17 height 11
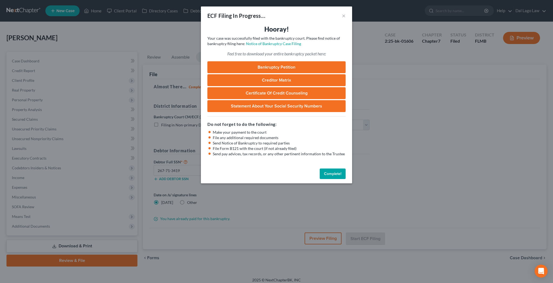
click at [320, 168] on button "Complete!" at bounding box center [333, 173] width 26 height 11
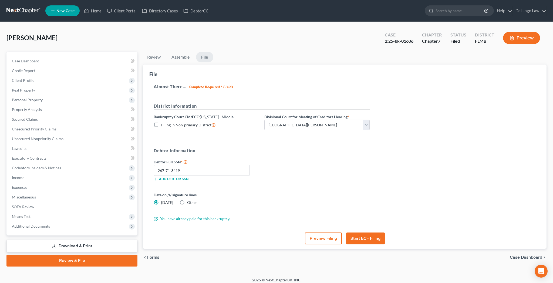
click at [539, 255] on span "Case Dashboard" at bounding box center [526, 257] width 32 height 4
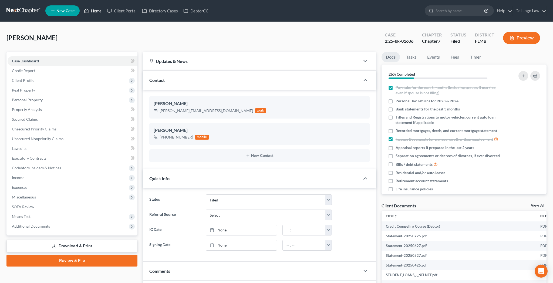
click at [81, 9] on link "Home" at bounding box center [92, 11] width 23 height 10
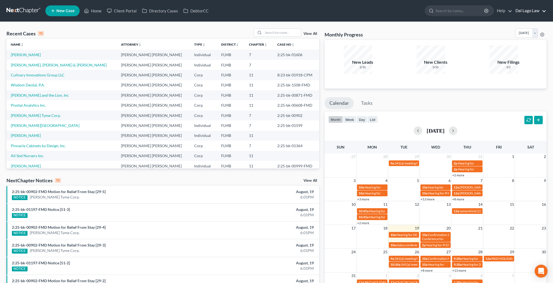
click at [545, 8] on link "Dal Lago Law" at bounding box center [529, 11] width 33 height 10
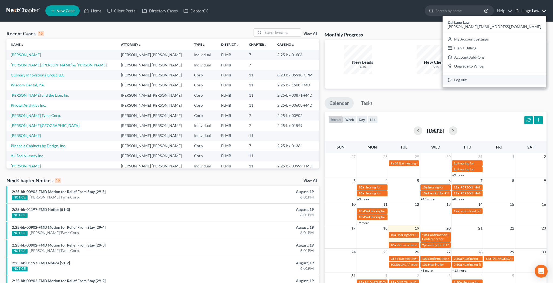
click at [519, 75] on link "Log out" at bounding box center [494, 79] width 104 height 9
